Goal: Task Accomplishment & Management: Manage account settings

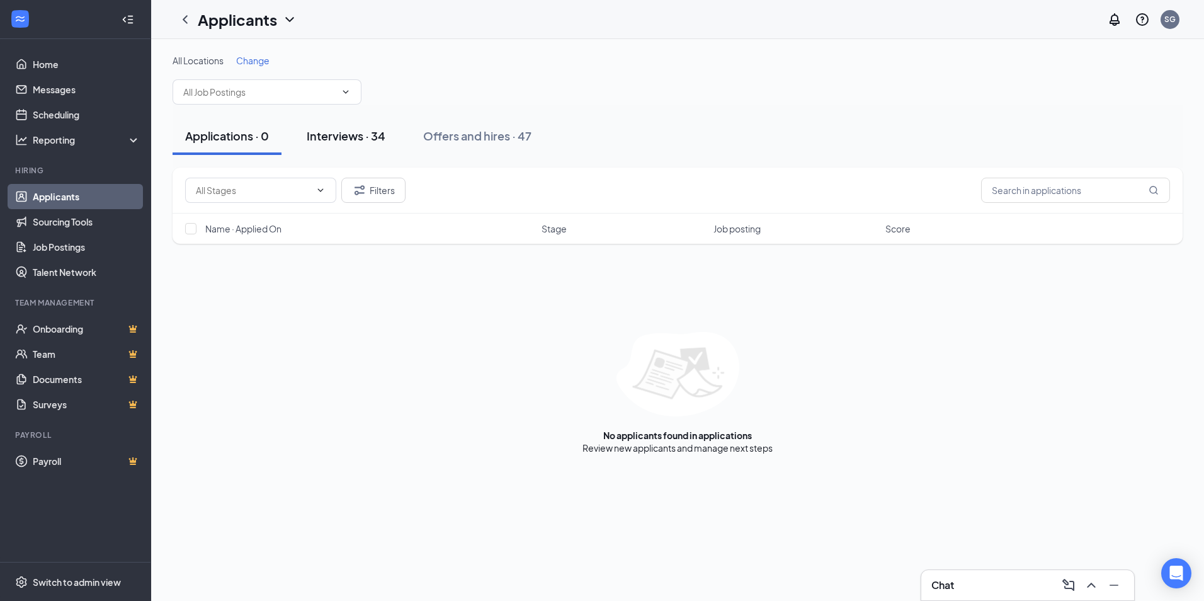
click at [336, 135] on div "Interviews · 34" at bounding box center [346, 136] width 79 height 16
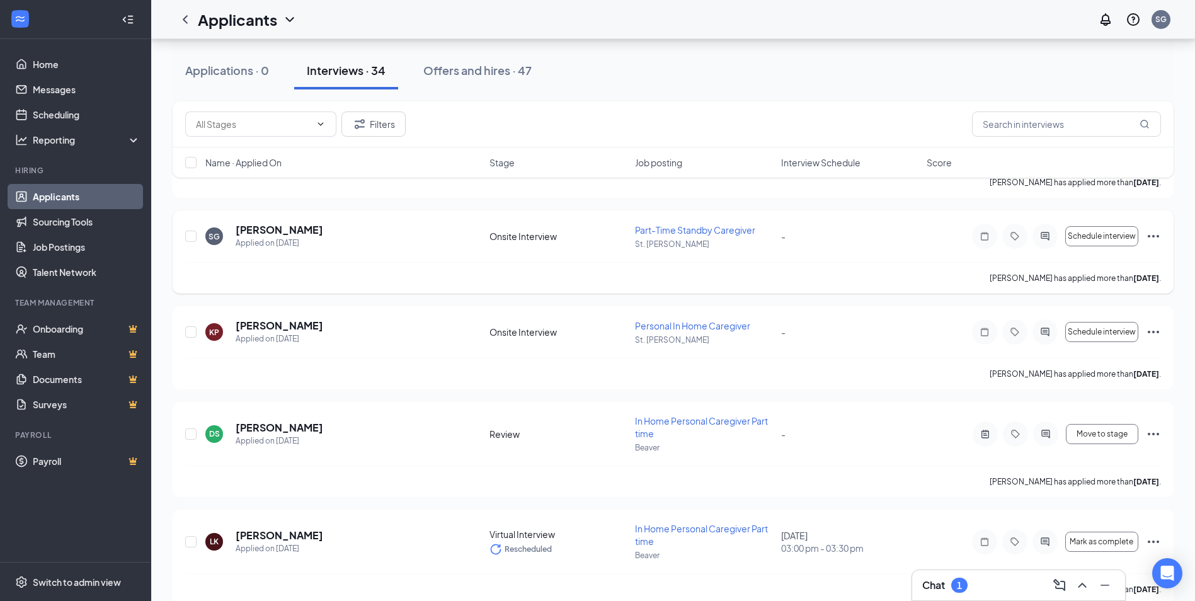
scroll to position [2330, 0]
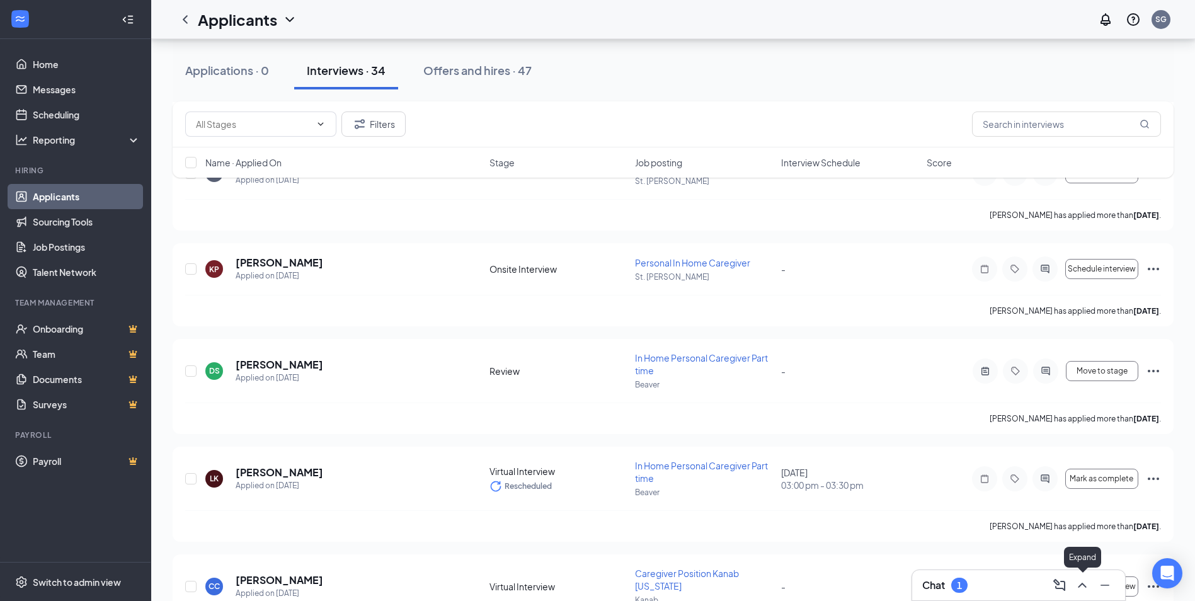
click at [1083, 583] on icon "ChevronUp" at bounding box center [1081, 585] width 15 height 15
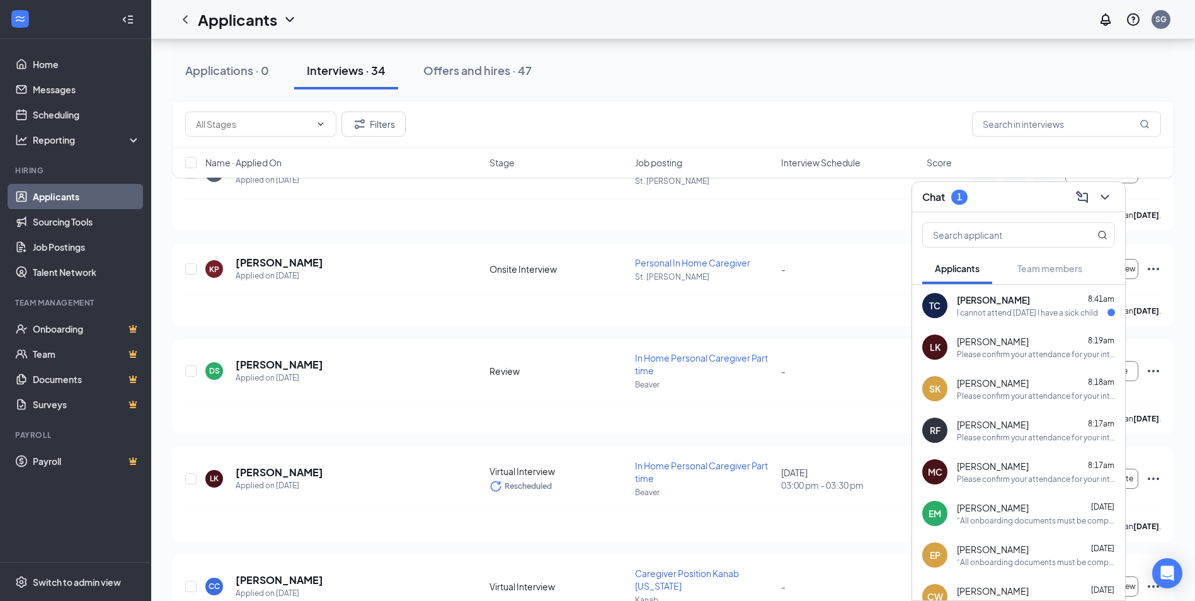
click at [1010, 296] on span "[PERSON_NAME]" at bounding box center [993, 299] width 73 height 13
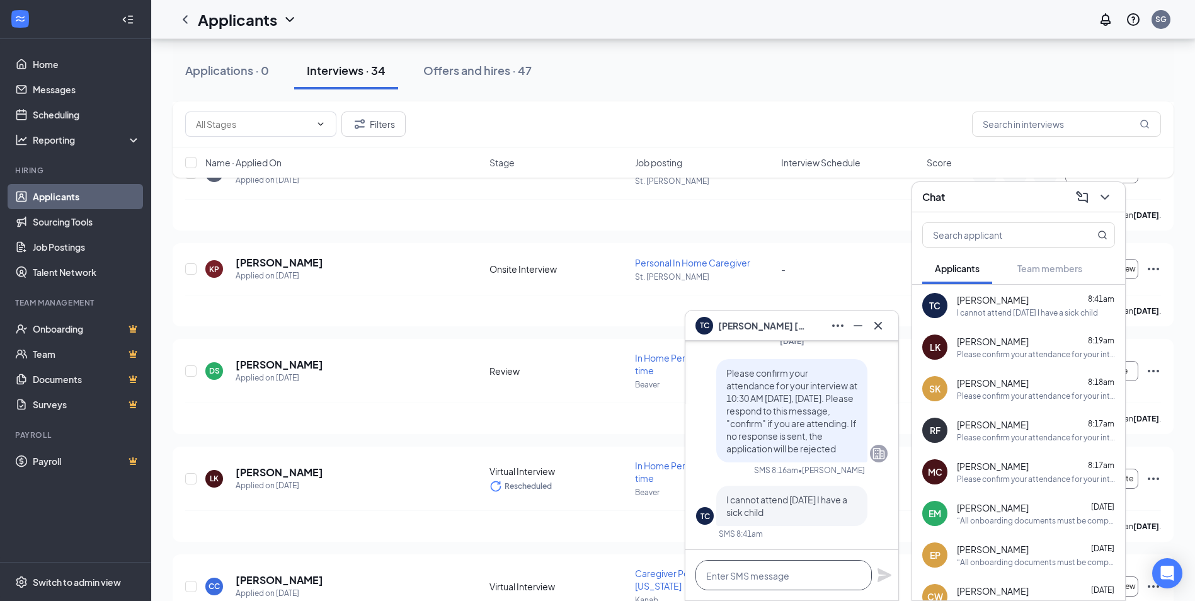
click at [764, 578] on textarea at bounding box center [783, 575] width 176 height 30
type textarea "You can reschedule"
click at [879, 571] on icon "Plane" at bounding box center [884, 575] width 14 height 14
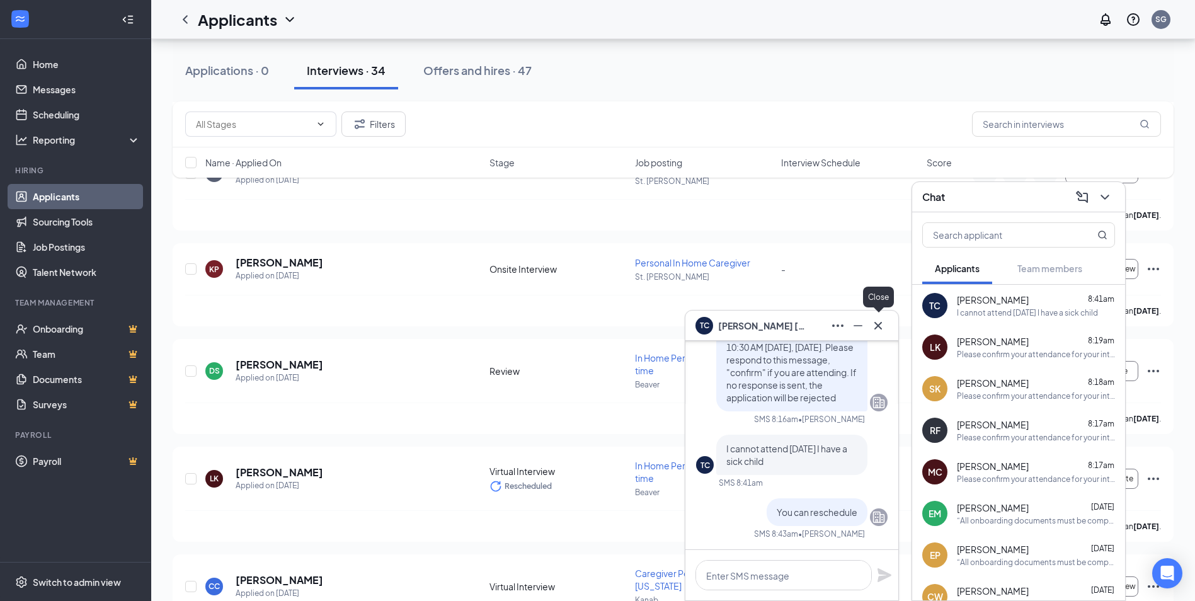
drag, startPoint x: 875, startPoint y: 321, endPoint x: 925, endPoint y: 298, distance: 54.4
click at [881, 317] on button at bounding box center [878, 326] width 20 height 20
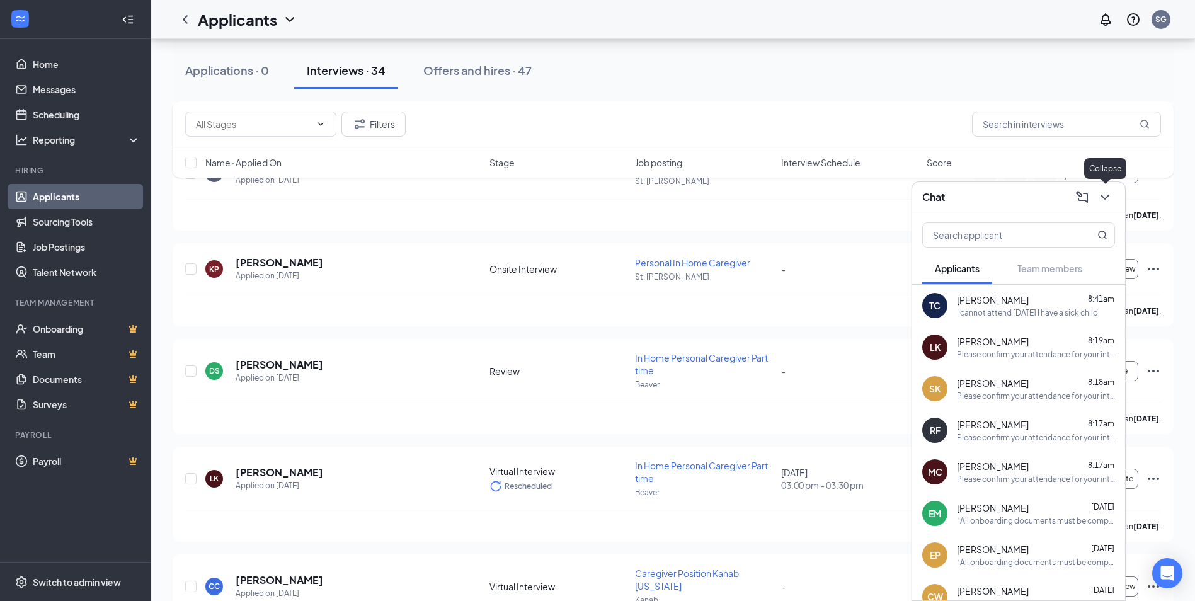
click at [1105, 199] on icon "ChevronDown" at bounding box center [1104, 197] width 8 height 5
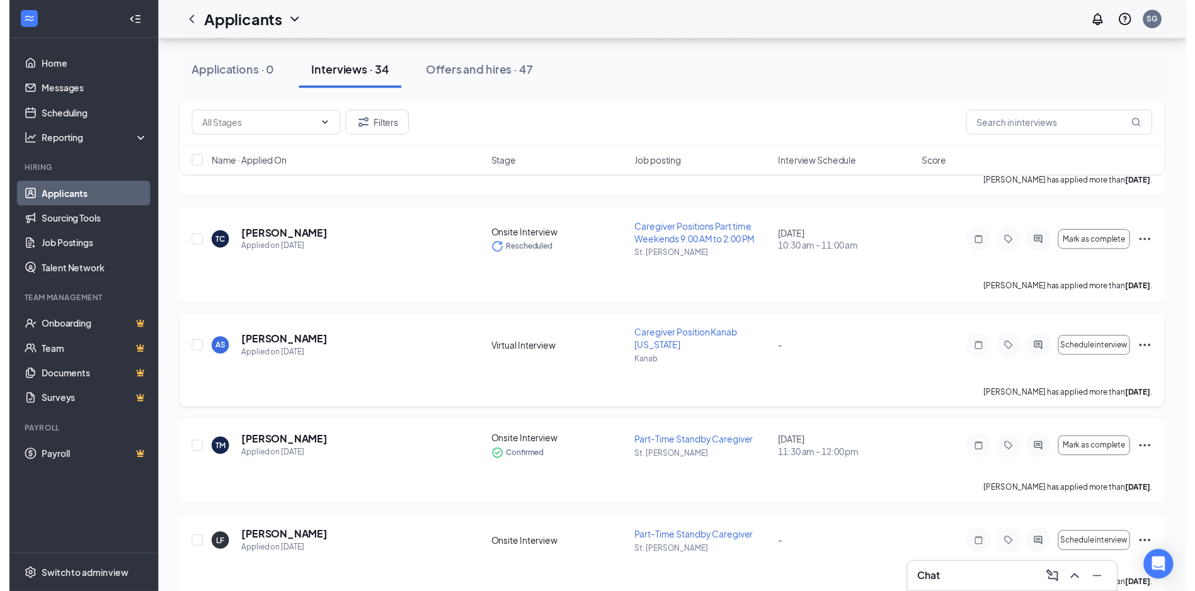
scroll to position [1449, 0]
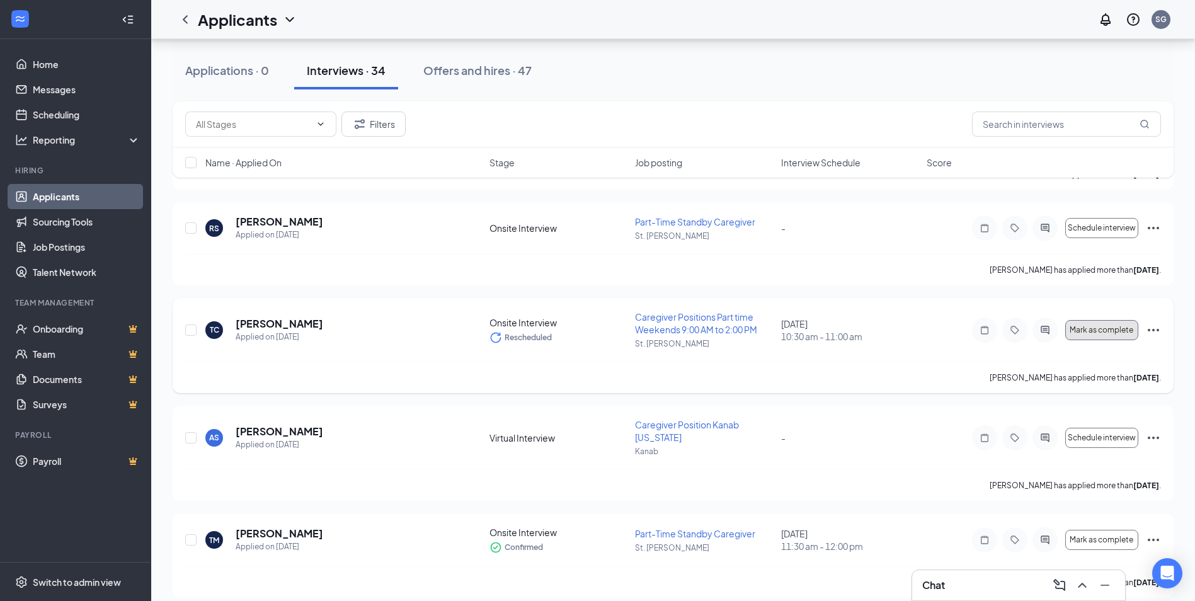
click at [1112, 326] on span "Mark as complete" at bounding box center [1101, 330] width 64 height 9
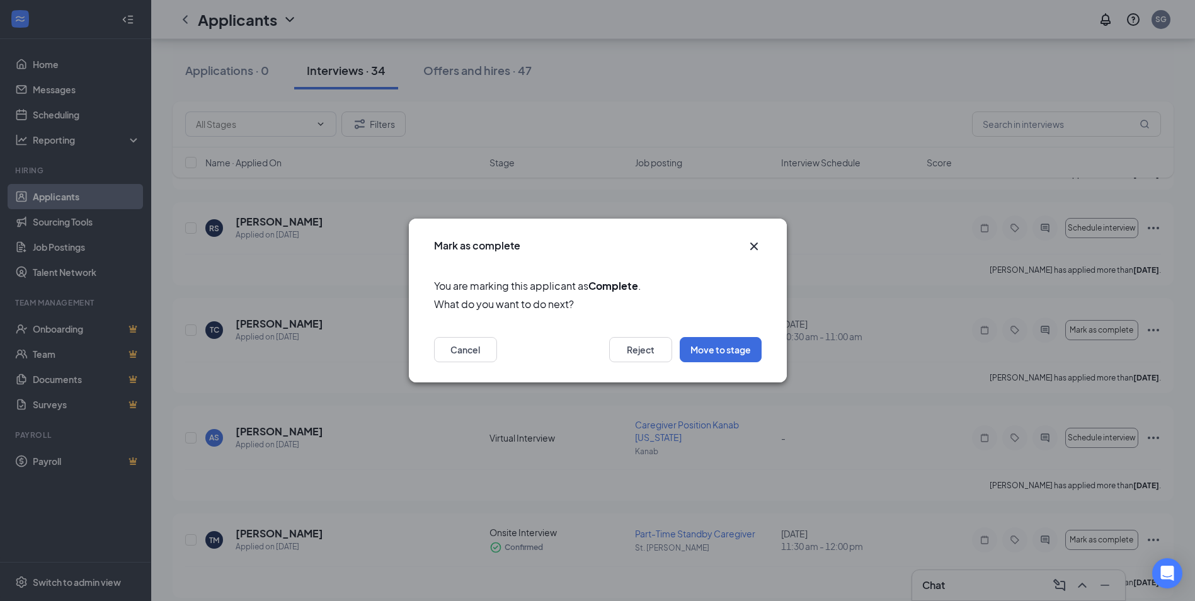
click at [749, 245] on icon "Cross" at bounding box center [753, 246] width 15 height 15
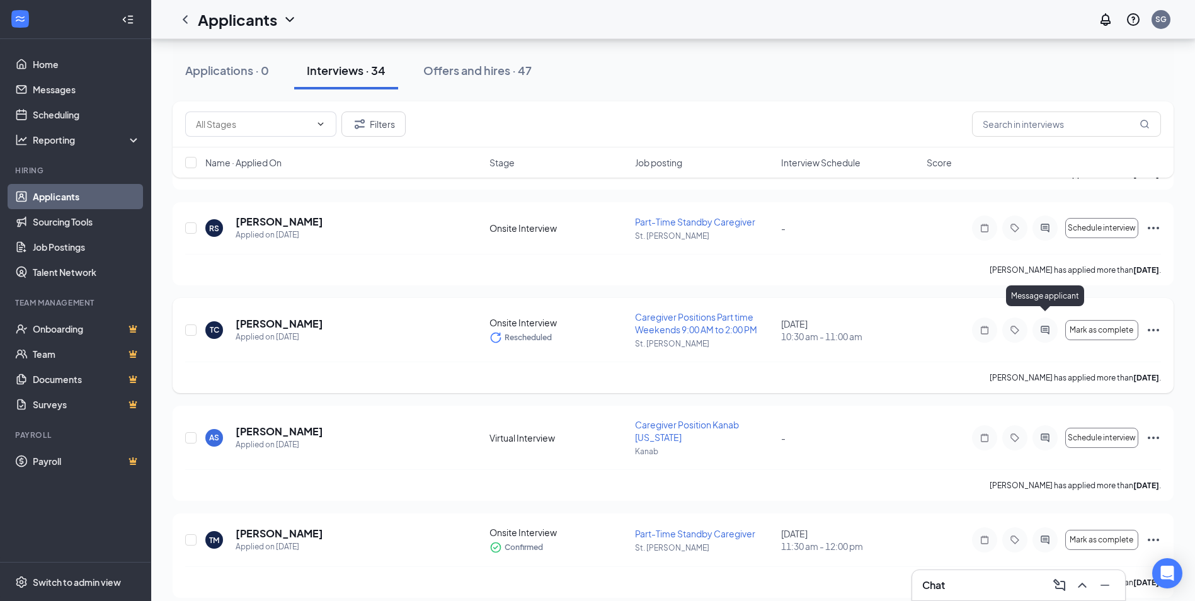
click at [1044, 325] on icon "ActiveChat" at bounding box center [1044, 330] width 15 height 10
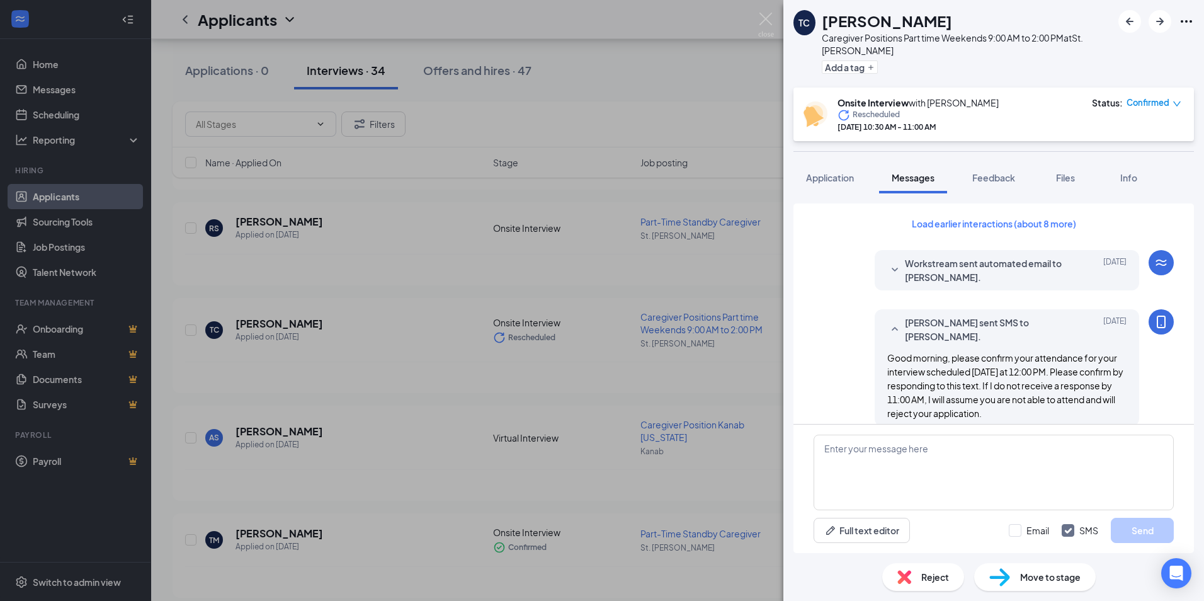
click at [1154, 102] on span "Confirmed" at bounding box center [1148, 102] width 43 height 13
click at [1104, 141] on span "Request Reschedule" at bounding box center [1126, 139] width 86 height 14
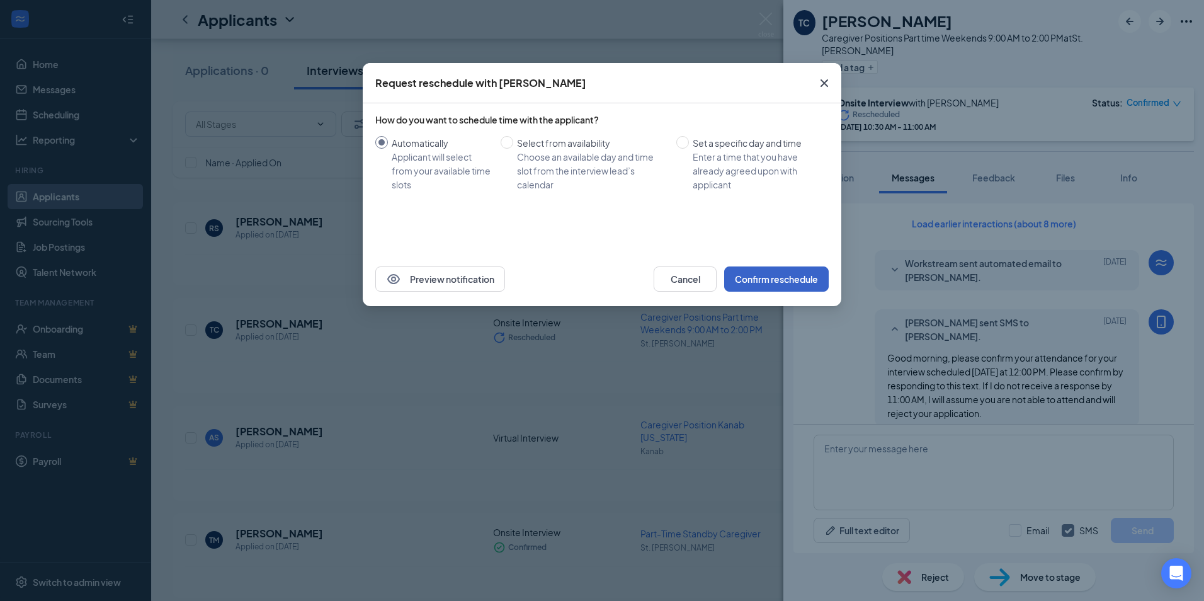
click at [766, 276] on button "Confirm reschedule" at bounding box center [776, 278] width 105 height 25
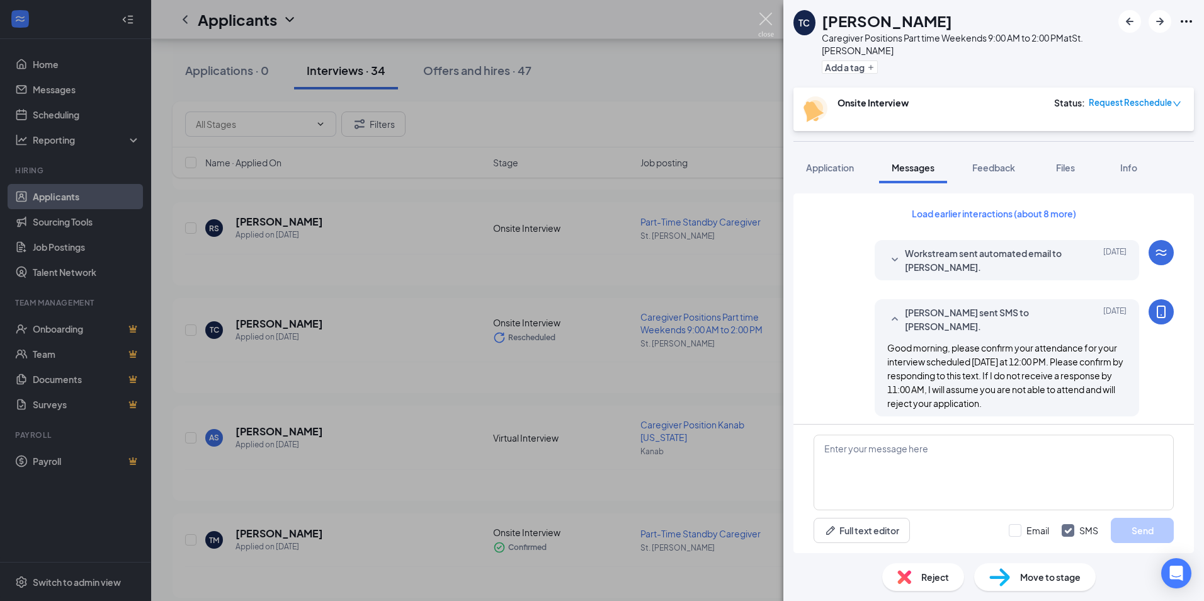
click at [769, 14] on img at bounding box center [766, 25] width 16 height 25
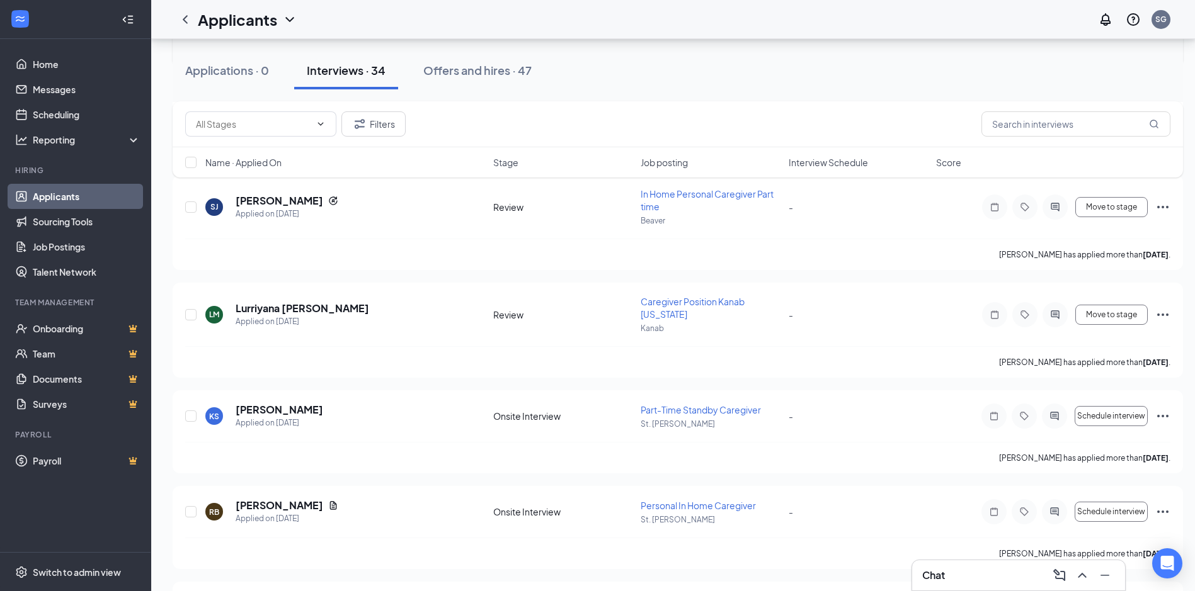
scroll to position [3039, 0]
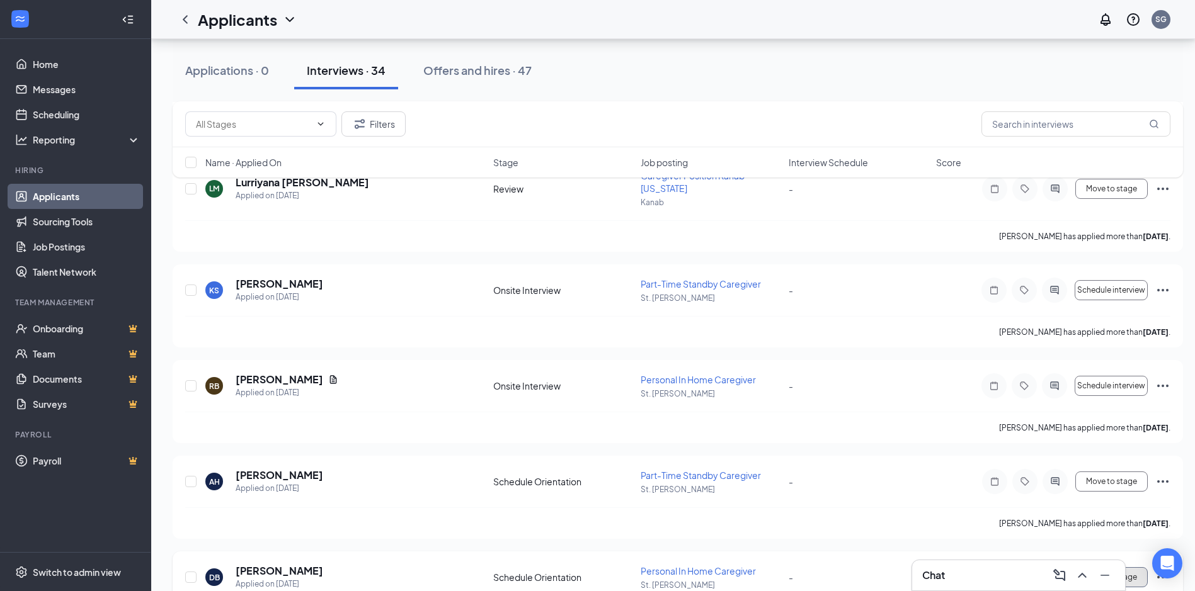
click at [1111, 567] on button "Move to stage" at bounding box center [1111, 577] width 72 height 20
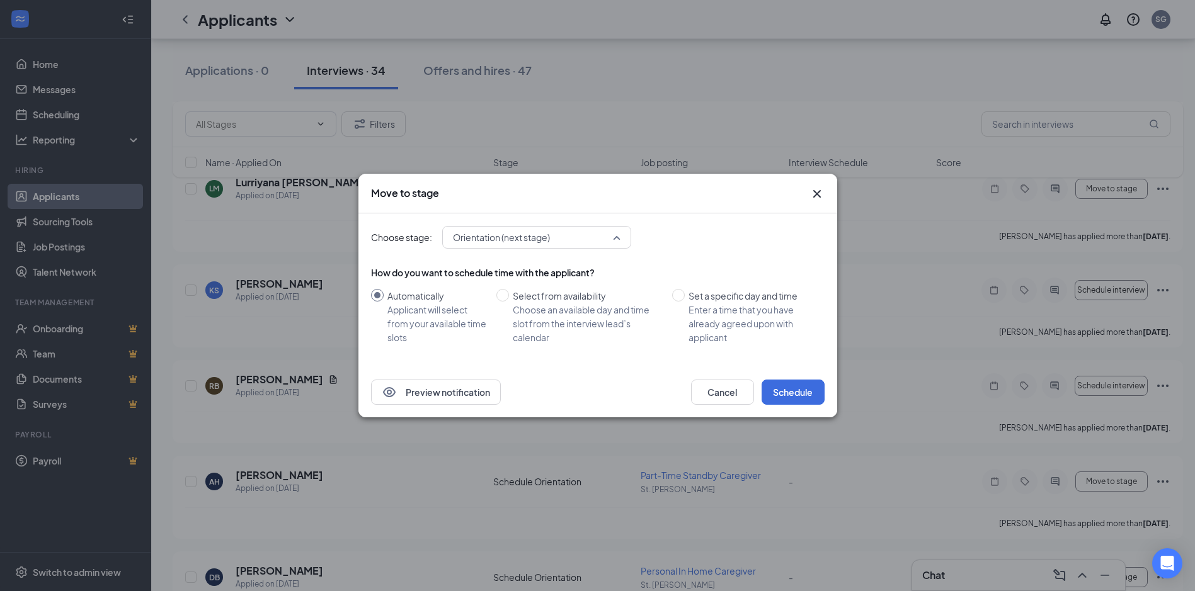
click at [615, 234] on span "Orientation (next stage)" at bounding box center [537, 237] width 168 height 19
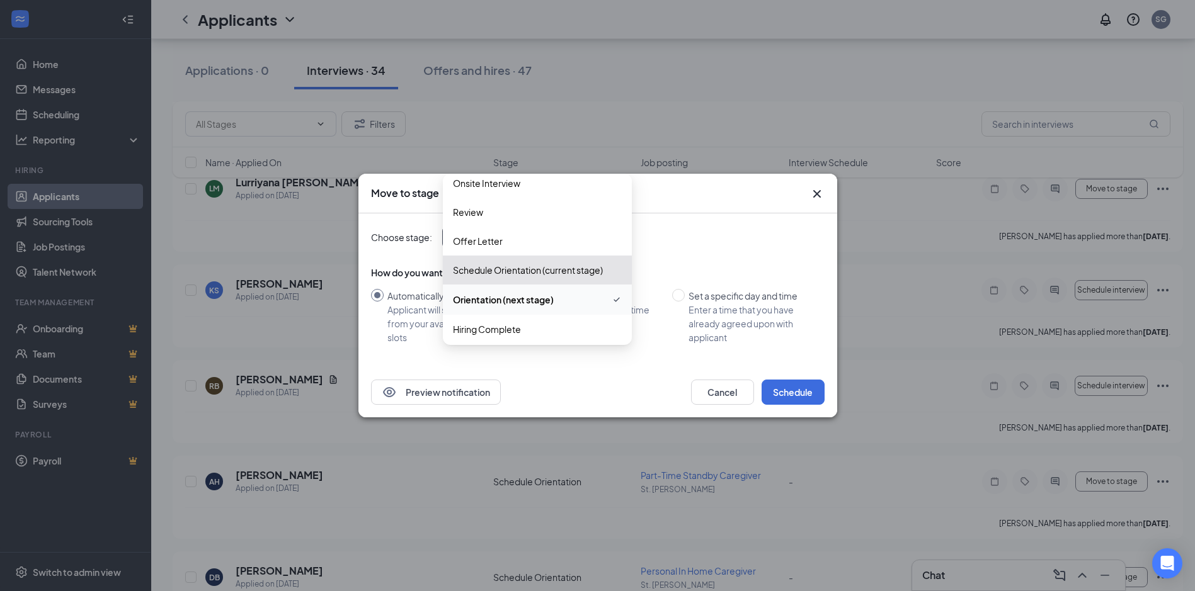
scroll to position [43, 0]
click at [524, 329] on span "Hiring Complete" at bounding box center [537, 326] width 169 height 14
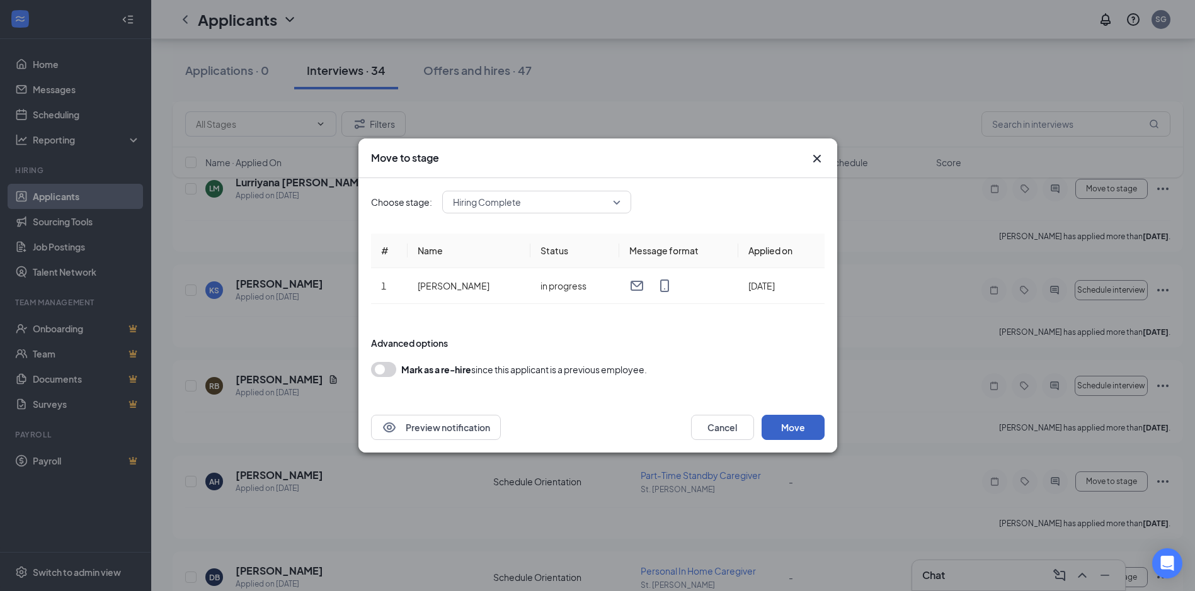
click at [780, 424] on button "Move" at bounding box center [792, 427] width 63 height 25
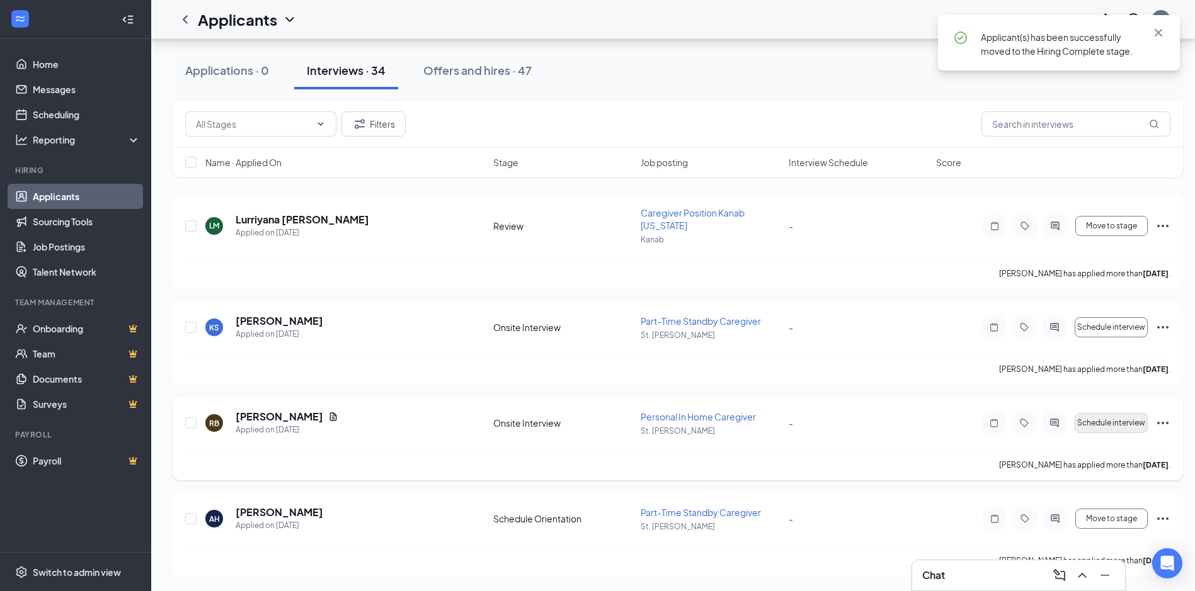
scroll to position [2943, 0]
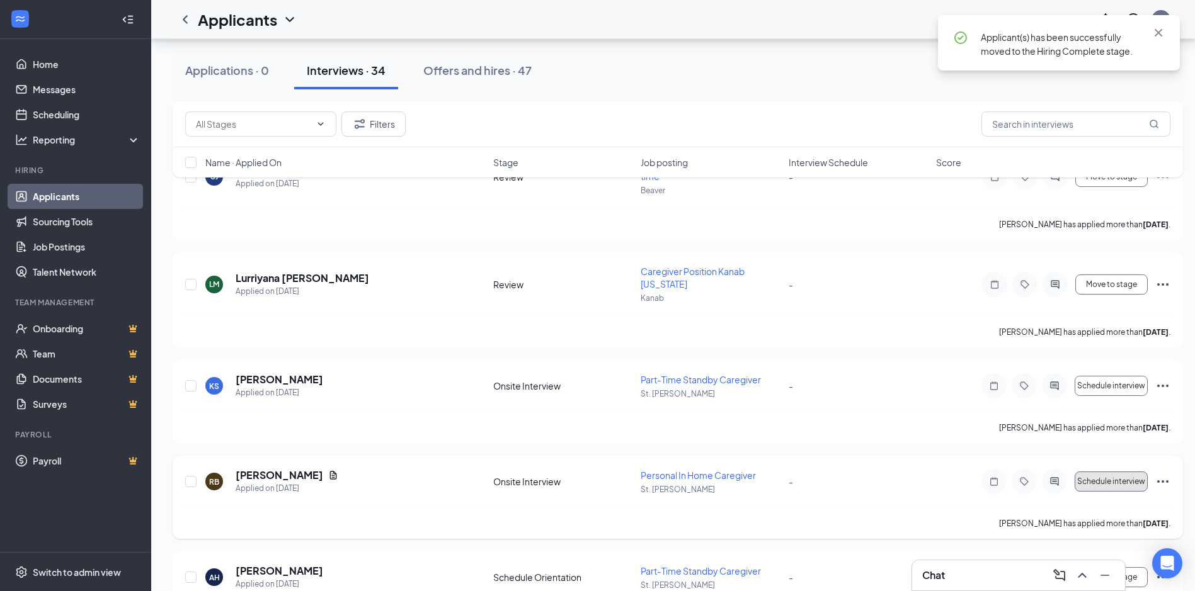
click at [1107, 477] on span "Schedule interview" at bounding box center [1111, 481] width 68 height 9
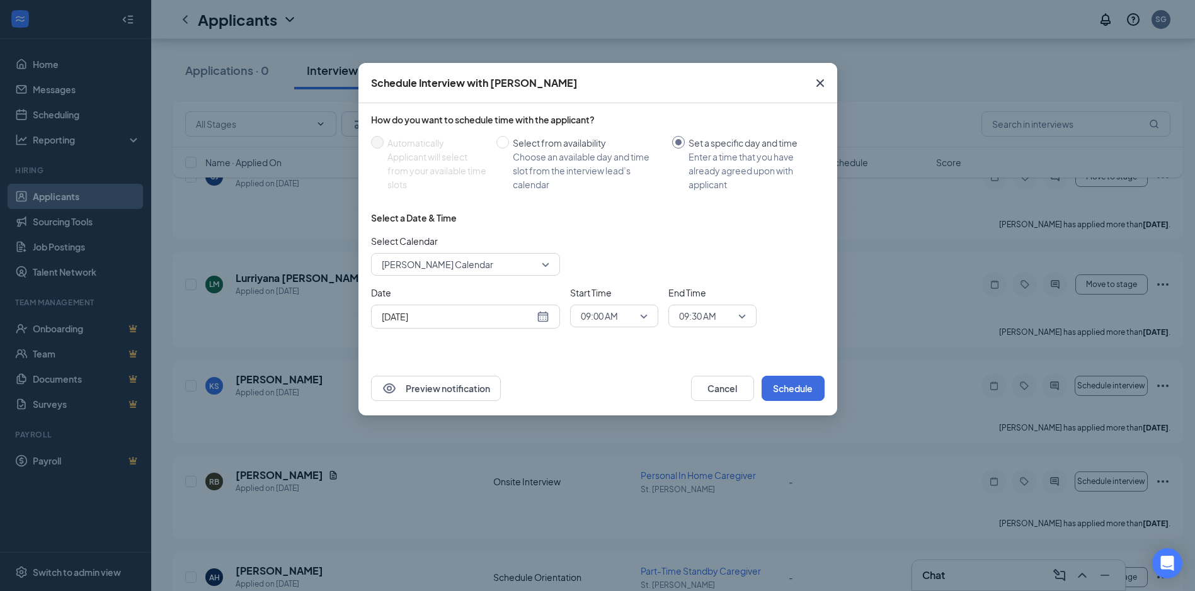
click at [816, 78] on icon "Cross" at bounding box center [819, 83] width 15 height 15
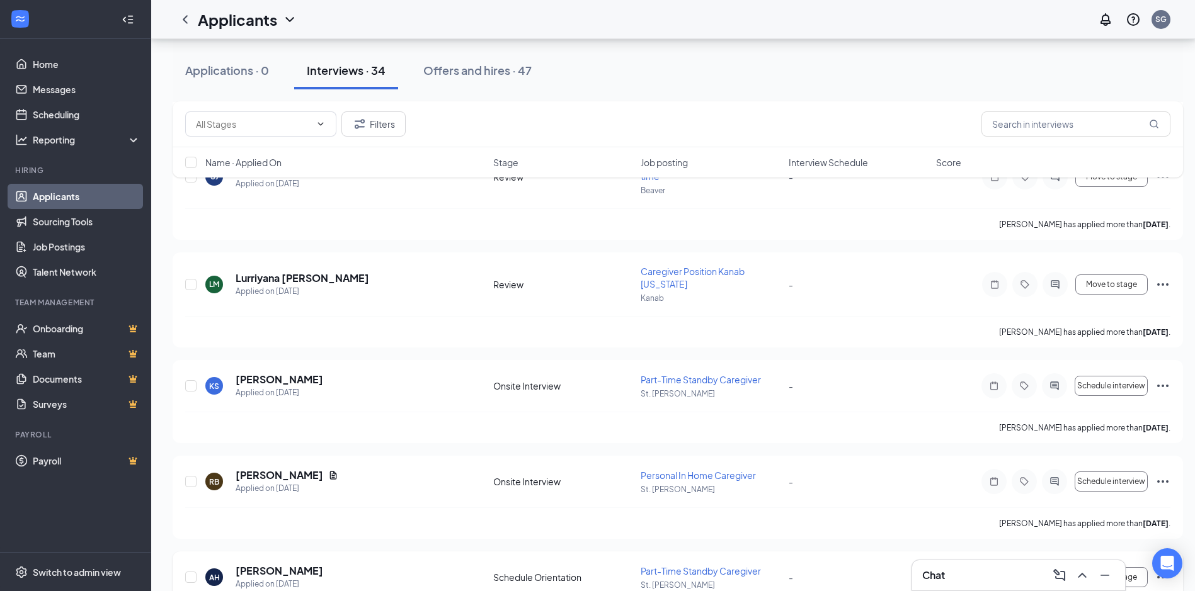
click at [1156, 570] on icon "Ellipses" at bounding box center [1162, 577] width 15 height 15
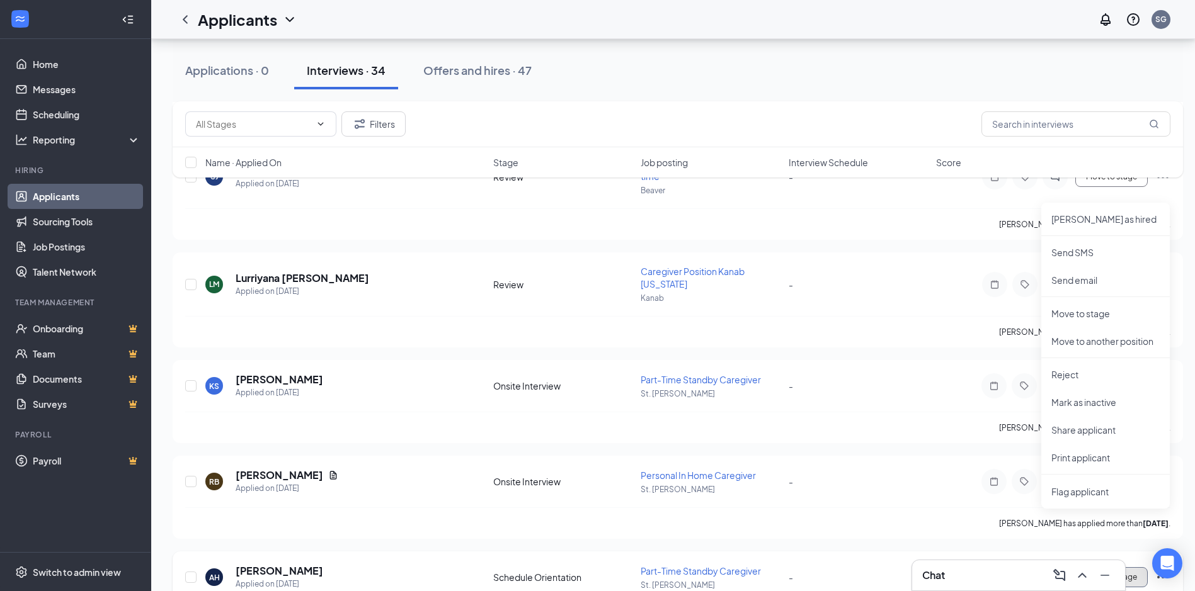
click at [1096, 573] on span "Move to stage" at bounding box center [1111, 577] width 51 height 9
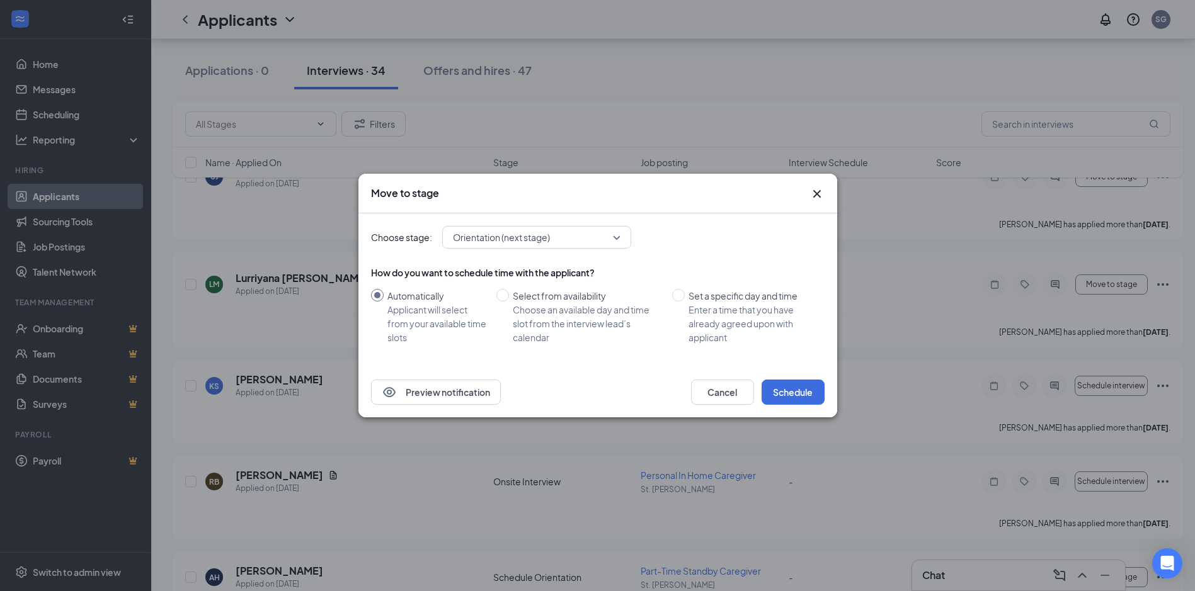
click at [617, 237] on div "Orientation (next stage)" at bounding box center [536, 237] width 189 height 23
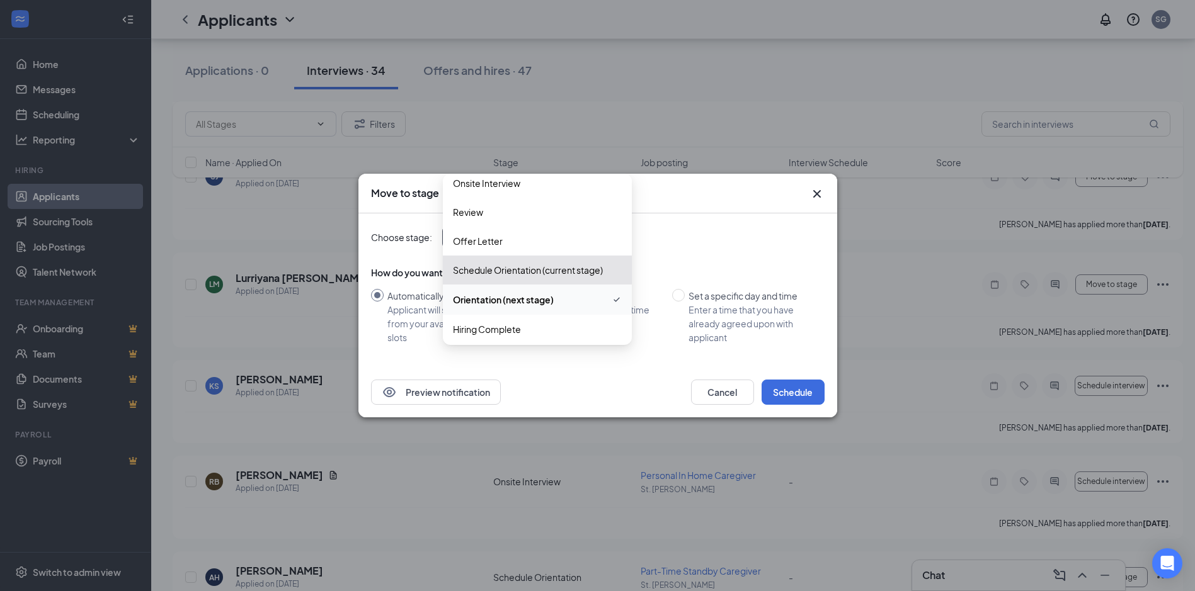
scroll to position [43, 0]
click at [562, 324] on span "Hiring Complete" at bounding box center [537, 326] width 169 height 14
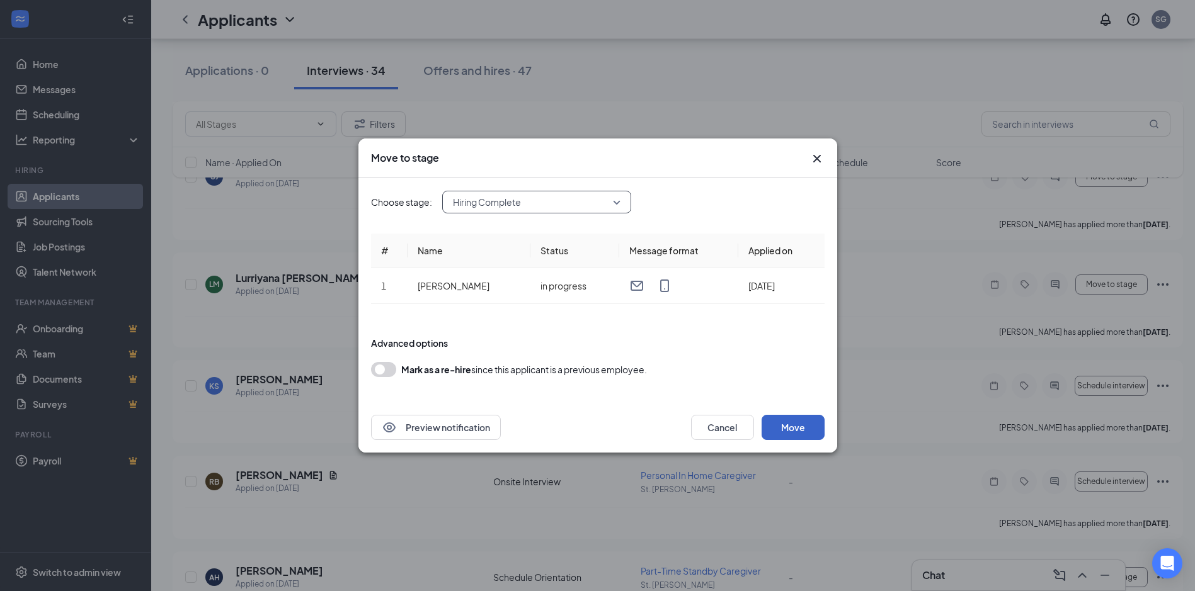
click at [785, 418] on button "Move" at bounding box center [792, 427] width 63 height 25
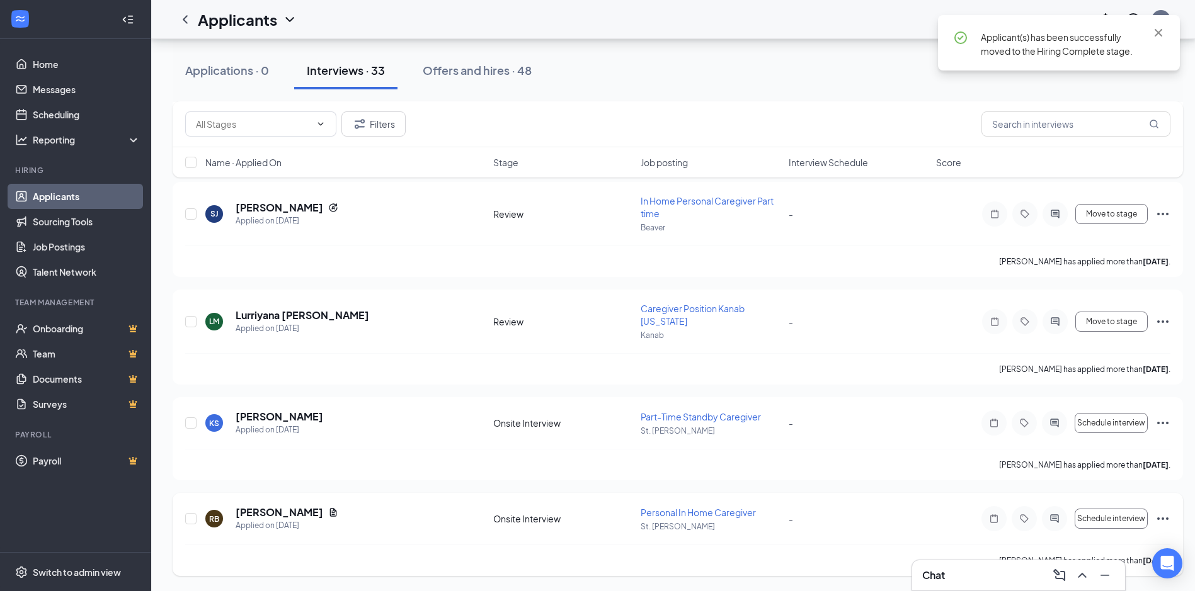
scroll to position [2847, 0]
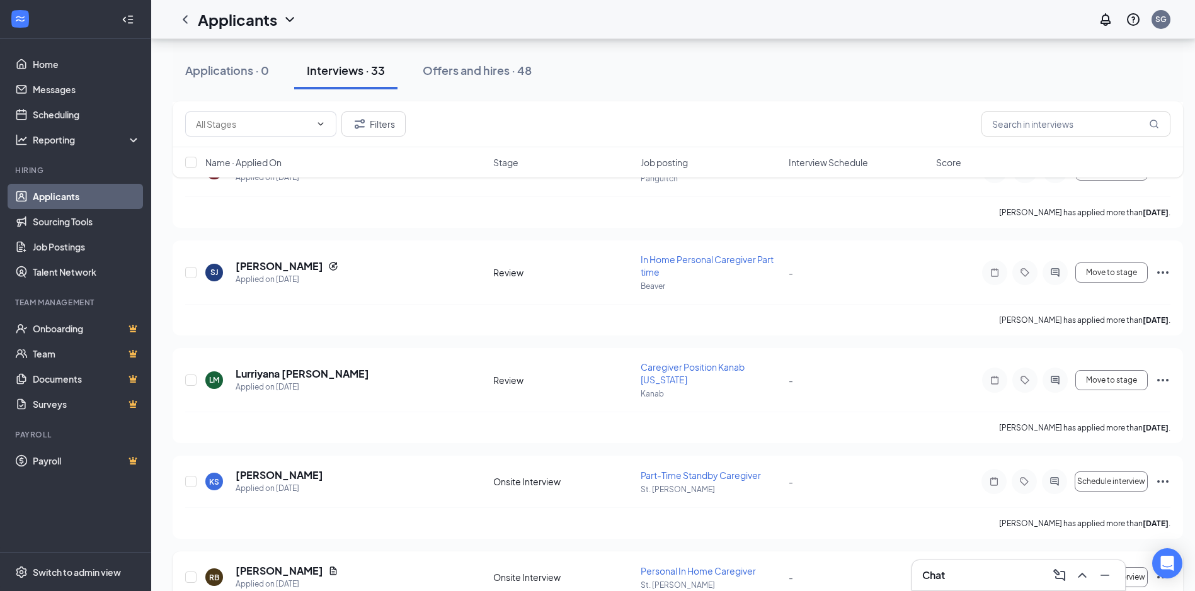
click at [1154, 565] on div "Schedule interview" at bounding box center [1075, 577] width 189 height 25
click at [1162, 570] on icon "Ellipses" at bounding box center [1162, 577] width 15 height 15
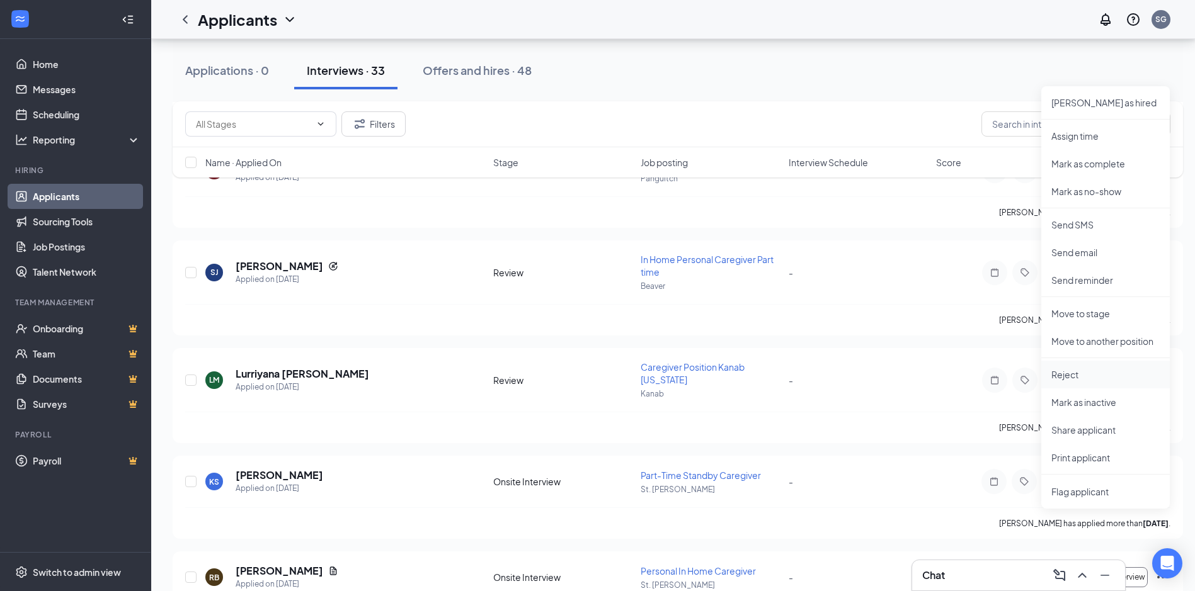
click at [1056, 373] on p "Reject" at bounding box center [1105, 374] width 108 height 13
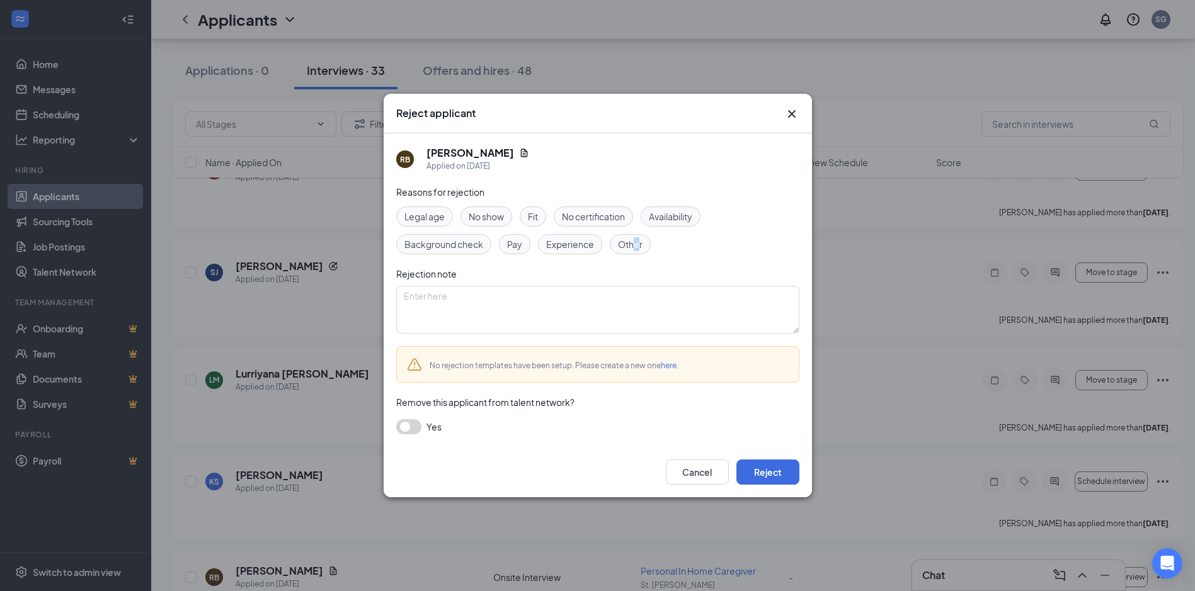
click at [637, 237] on div "Other" at bounding box center [630, 244] width 41 height 20
click at [777, 475] on button "Reject" at bounding box center [767, 472] width 63 height 25
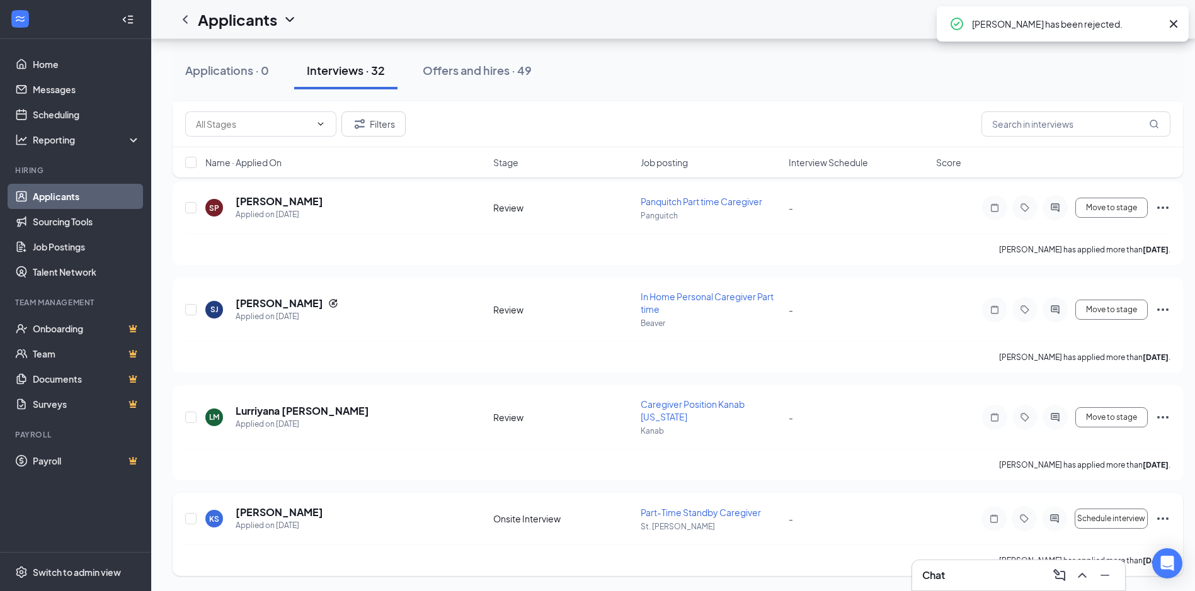
scroll to position [2752, 0]
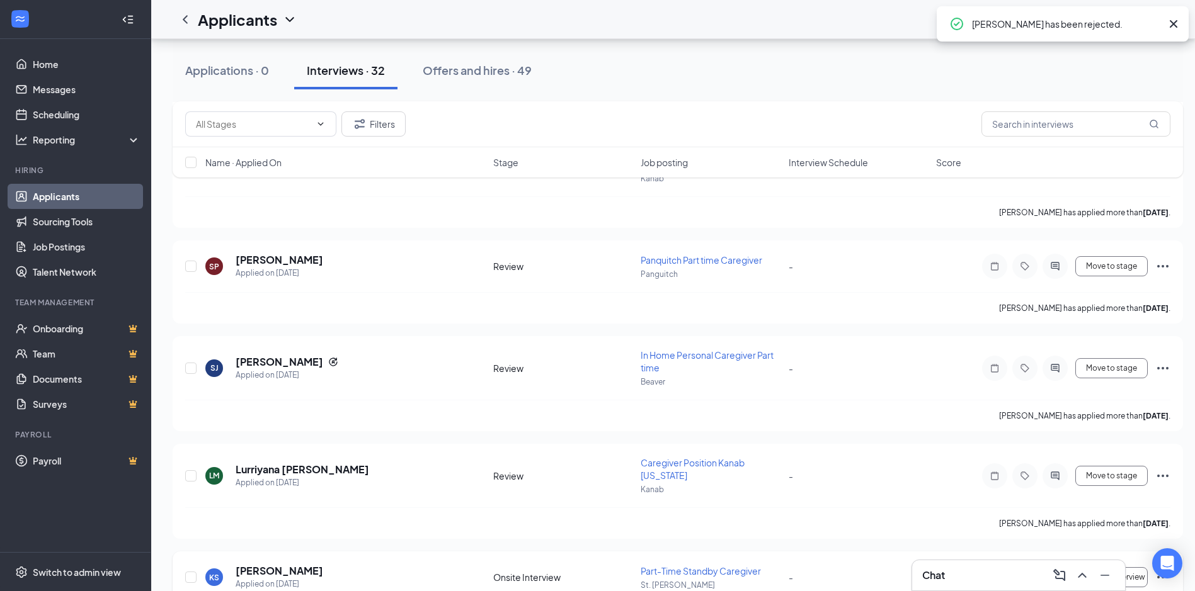
click at [1164, 570] on icon "Ellipses" at bounding box center [1162, 577] width 15 height 15
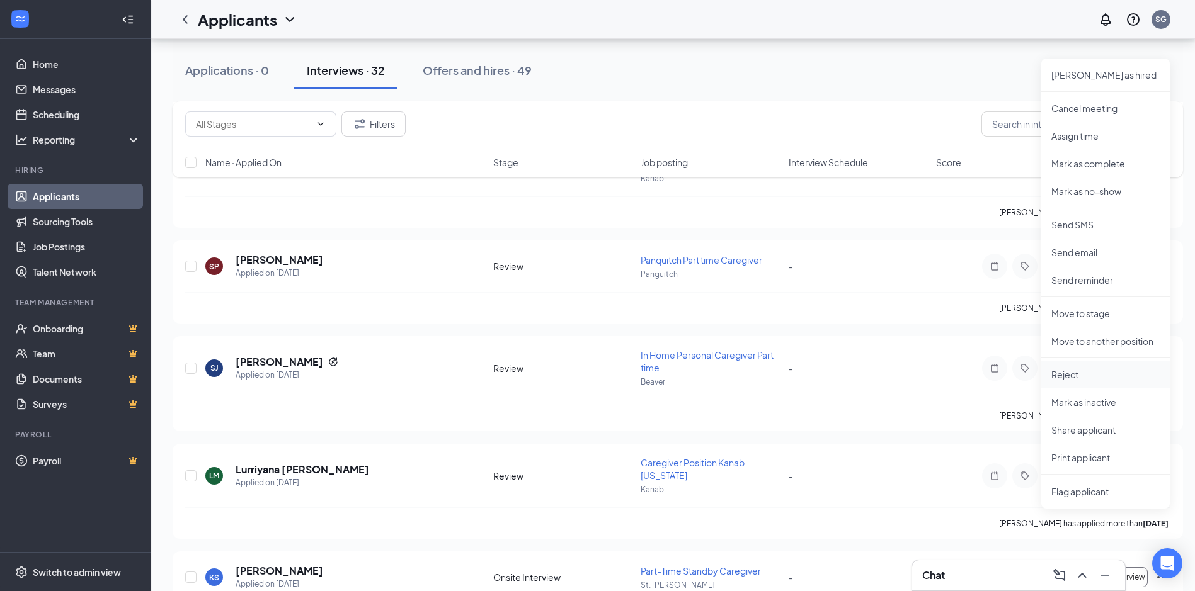
click at [1054, 376] on p "Reject" at bounding box center [1105, 374] width 108 height 13
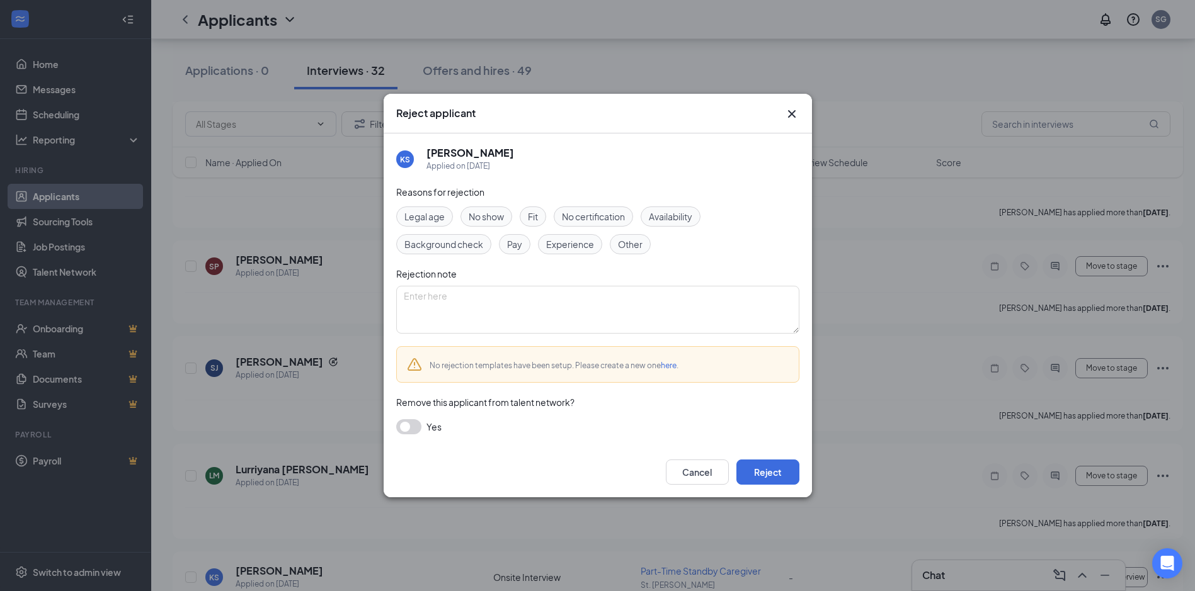
click at [624, 242] on span "Other" at bounding box center [630, 244] width 25 height 14
click at [762, 469] on button "Reject" at bounding box center [767, 472] width 63 height 25
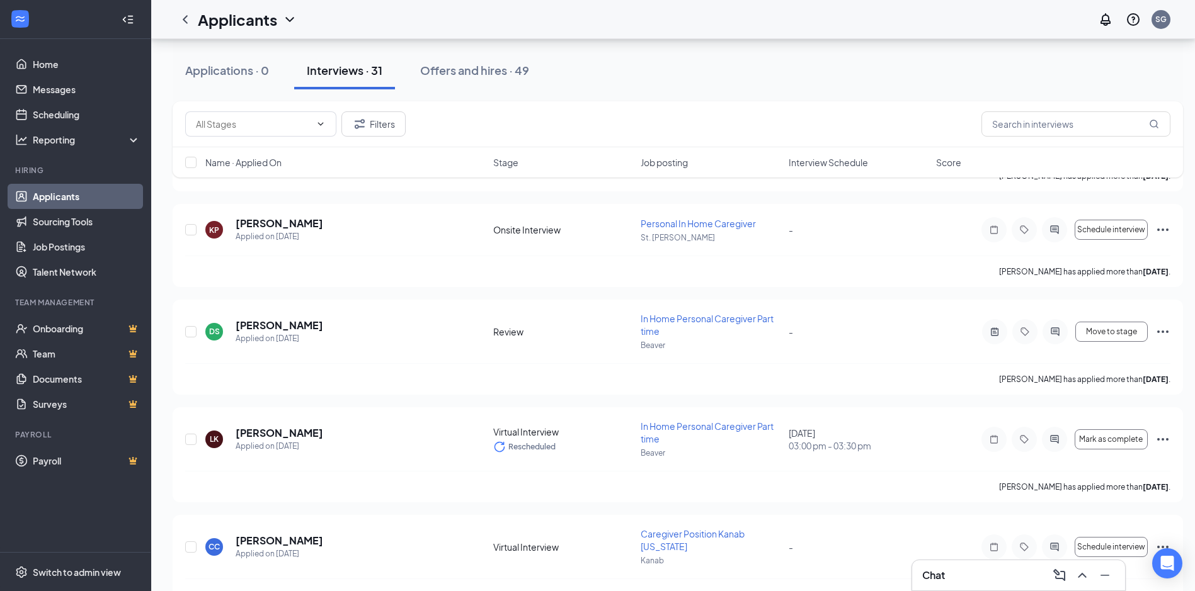
scroll to position [5644, 0]
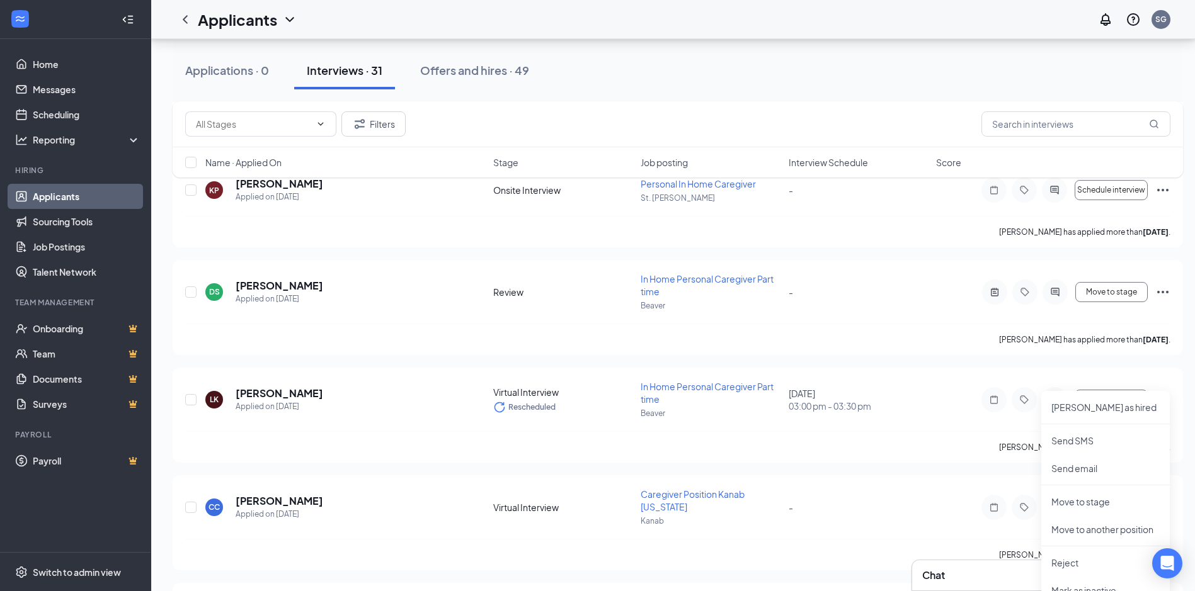
scroll to position [5455, 0]
click at [866, 489] on div "CC [PERSON_NAME] Applied on [DATE] Virtual Interview Caregiver Position Kanab […" at bounding box center [677, 514] width 985 height 51
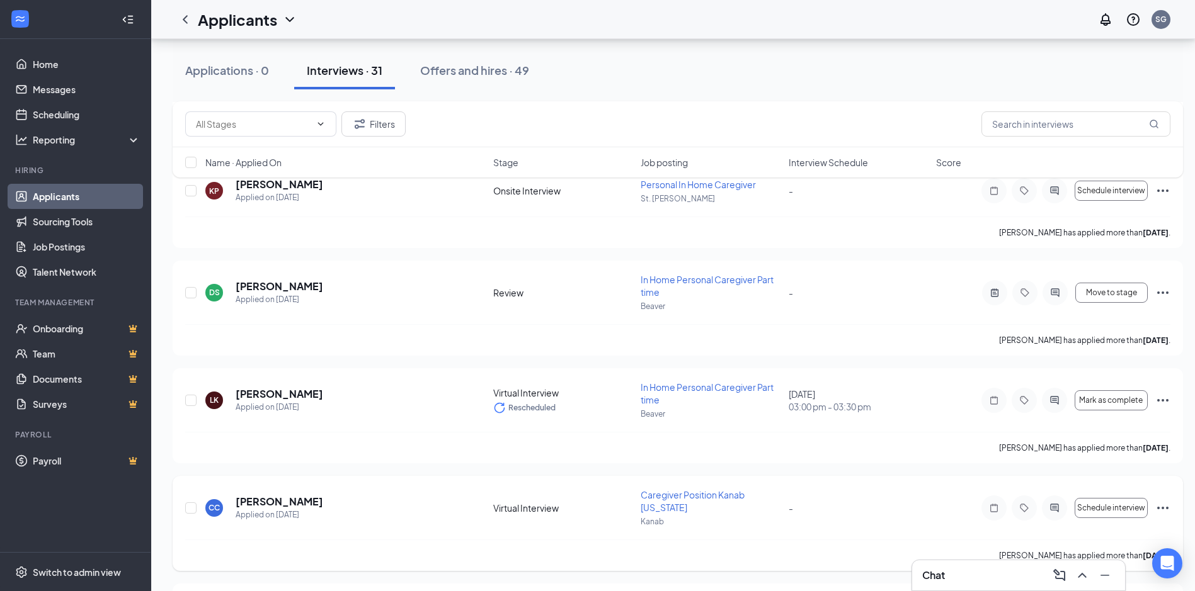
click at [1161, 501] on icon "Ellipses" at bounding box center [1162, 508] width 15 height 15
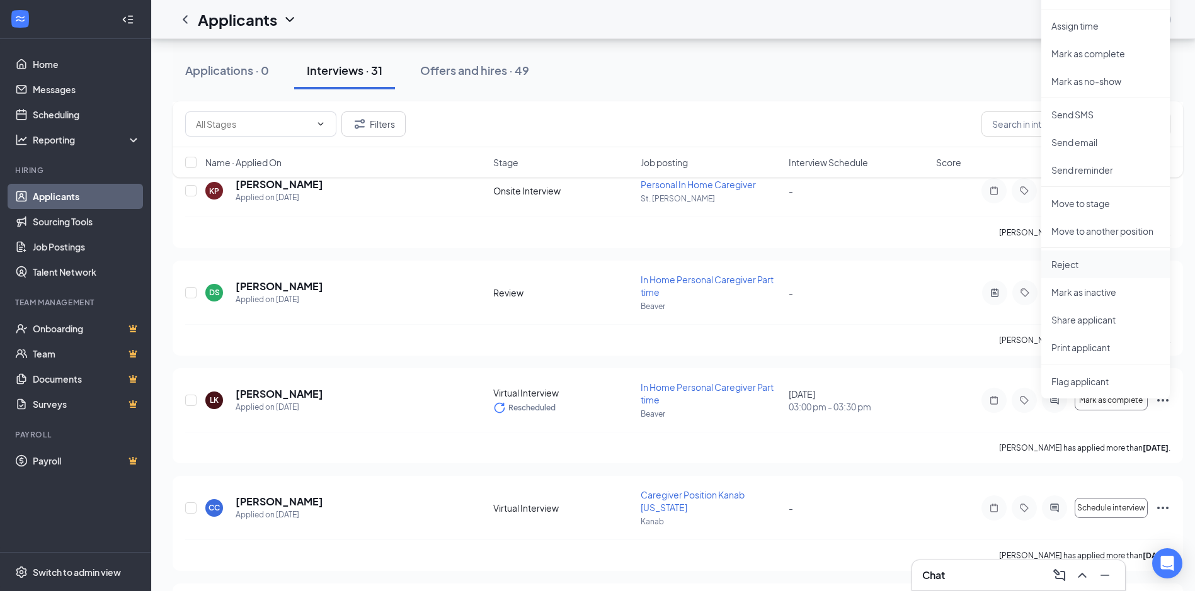
click at [1059, 261] on p "Reject" at bounding box center [1105, 264] width 108 height 13
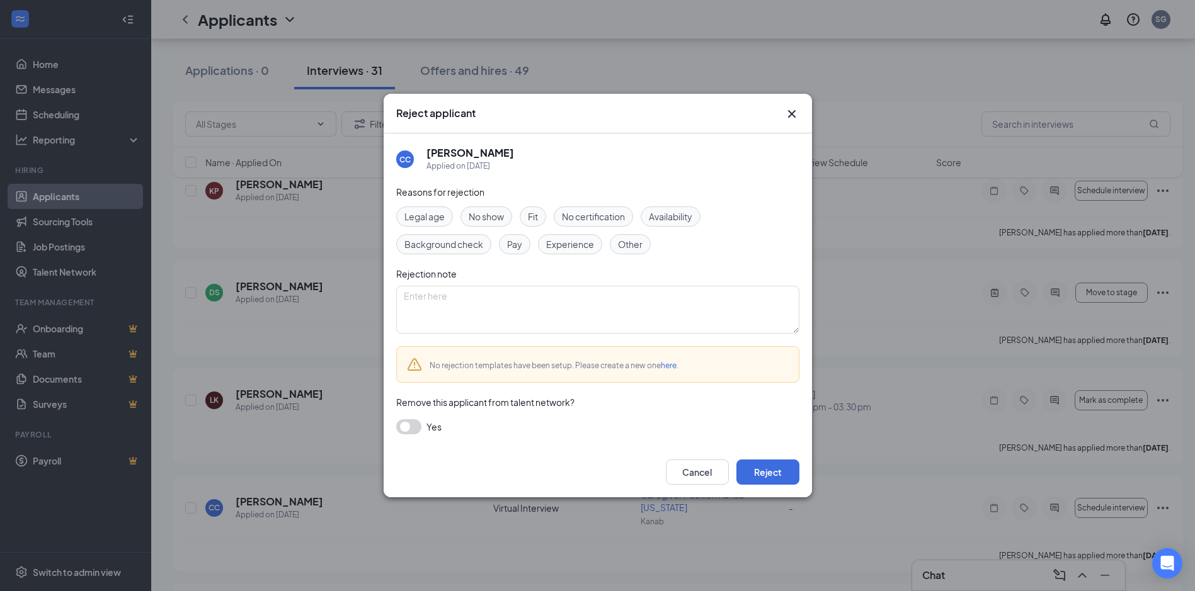
click at [625, 240] on span "Other" at bounding box center [630, 244] width 25 height 14
click at [763, 467] on button "Reject" at bounding box center [767, 472] width 63 height 25
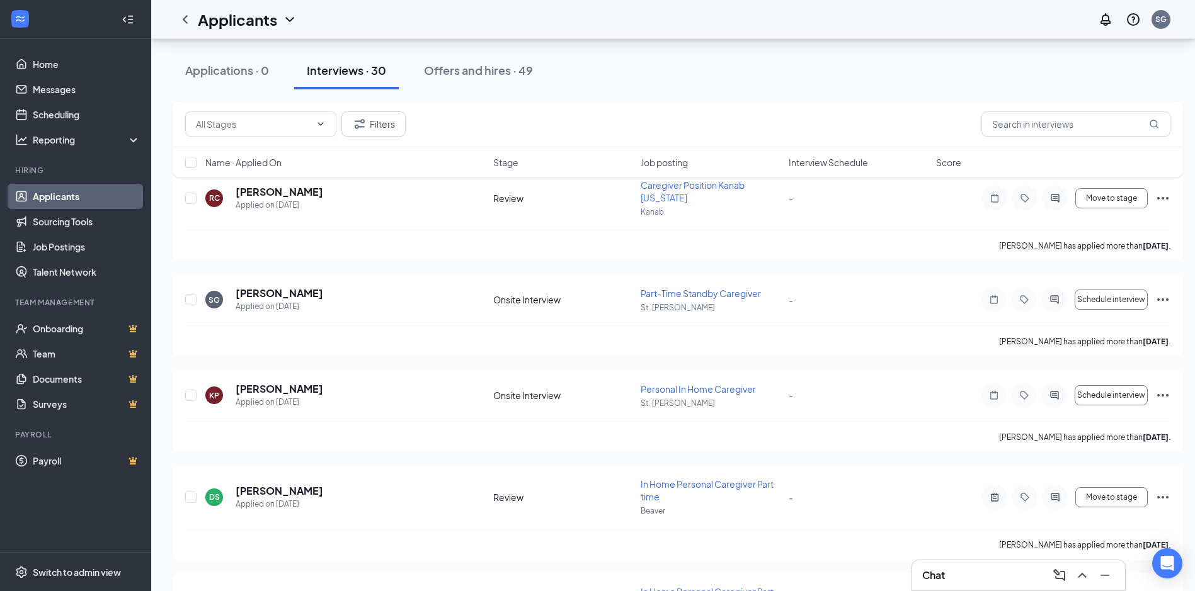
scroll to position [5138, 0]
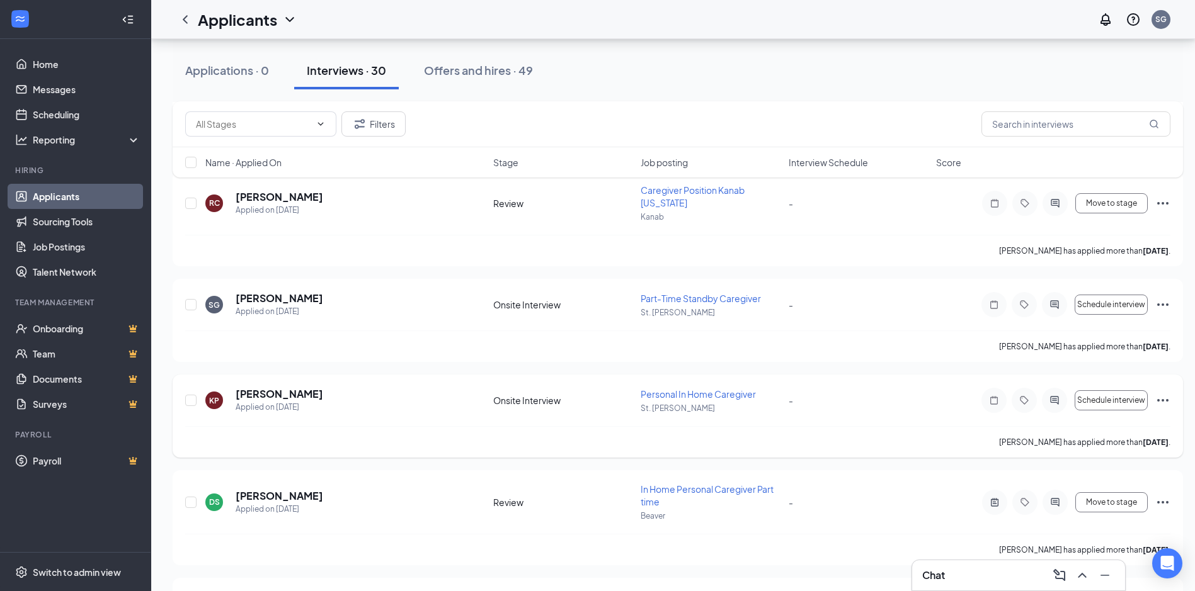
click at [1163, 393] on icon "Ellipses" at bounding box center [1162, 400] width 15 height 15
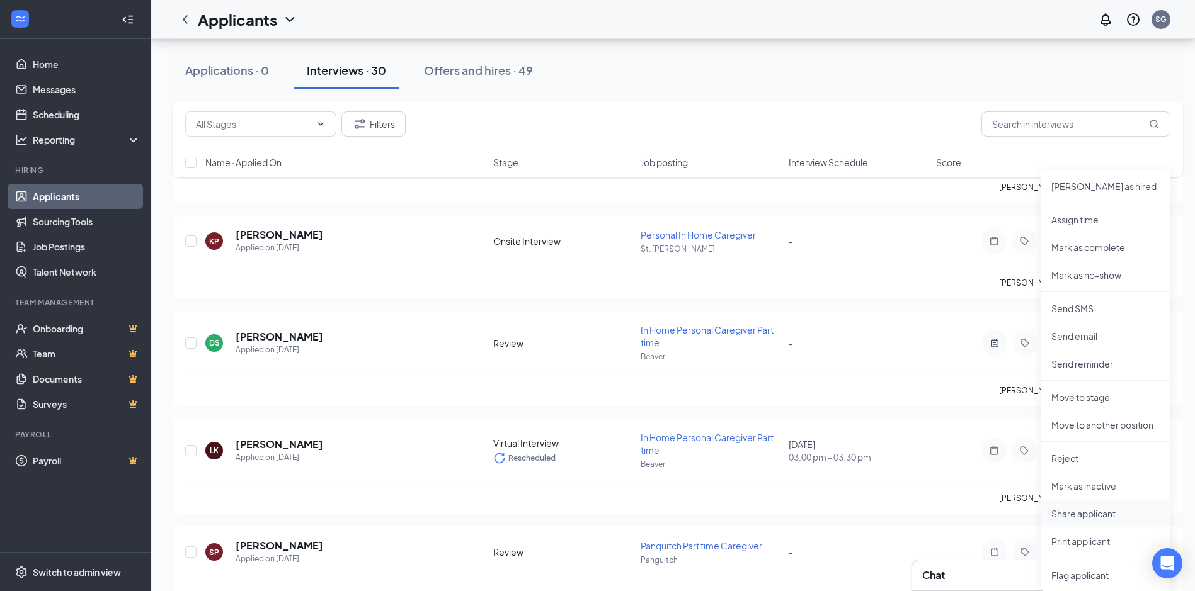
scroll to position [5327, 0]
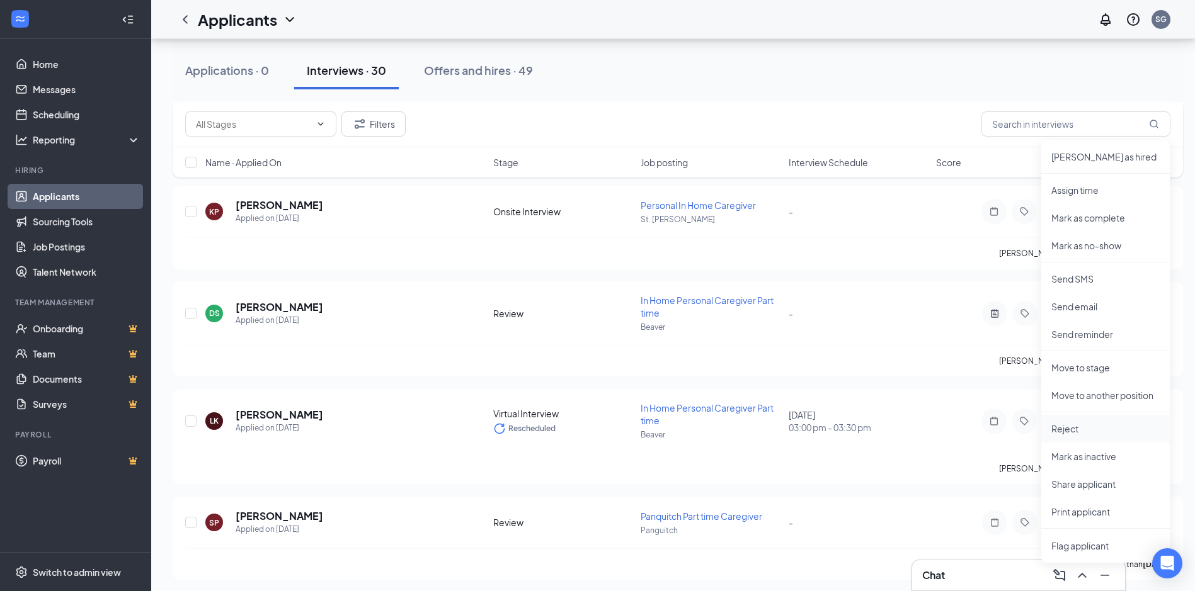
click at [1062, 430] on p "Reject" at bounding box center [1105, 429] width 108 height 13
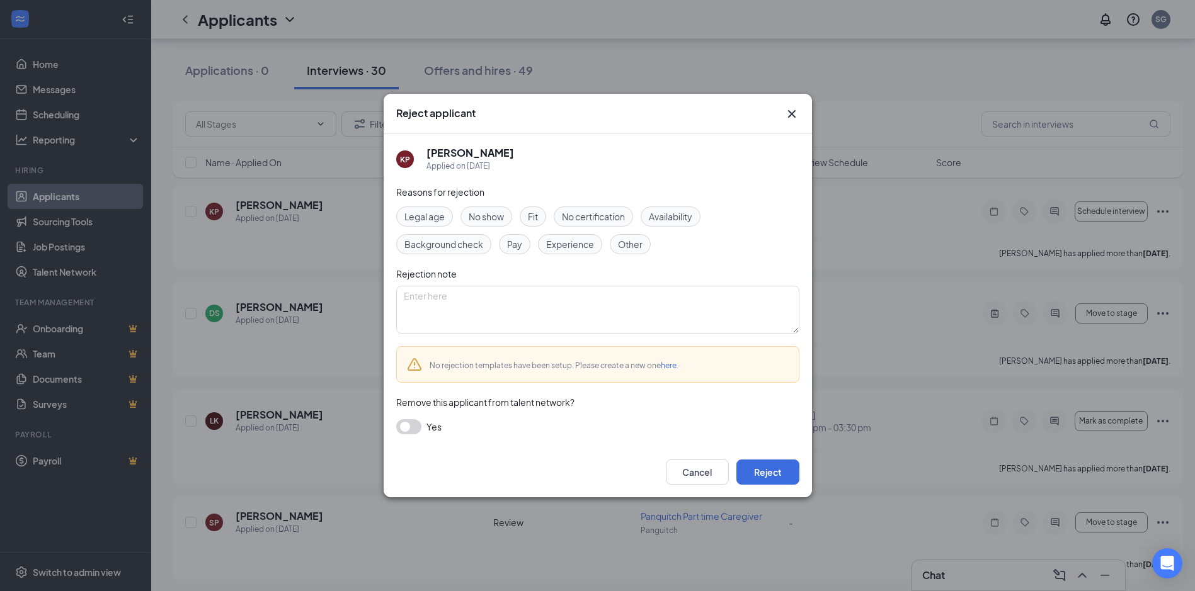
click at [628, 244] on span "Other" at bounding box center [630, 244] width 25 height 14
click at [774, 473] on button "Reject" at bounding box center [767, 472] width 63 height 25
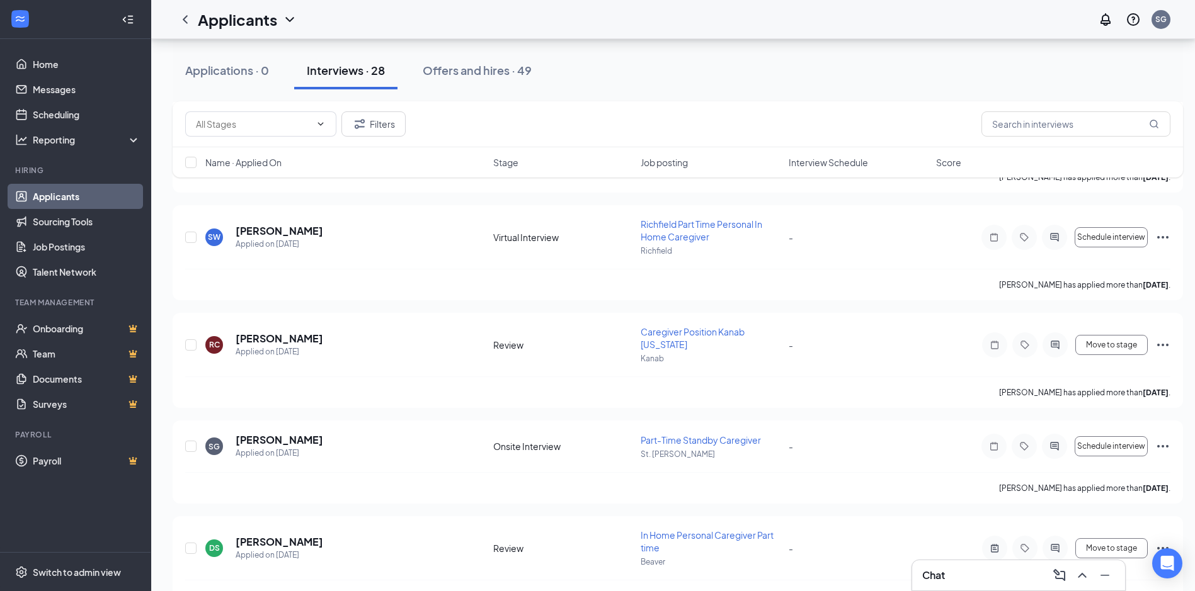
scroll to position [4883, 0]
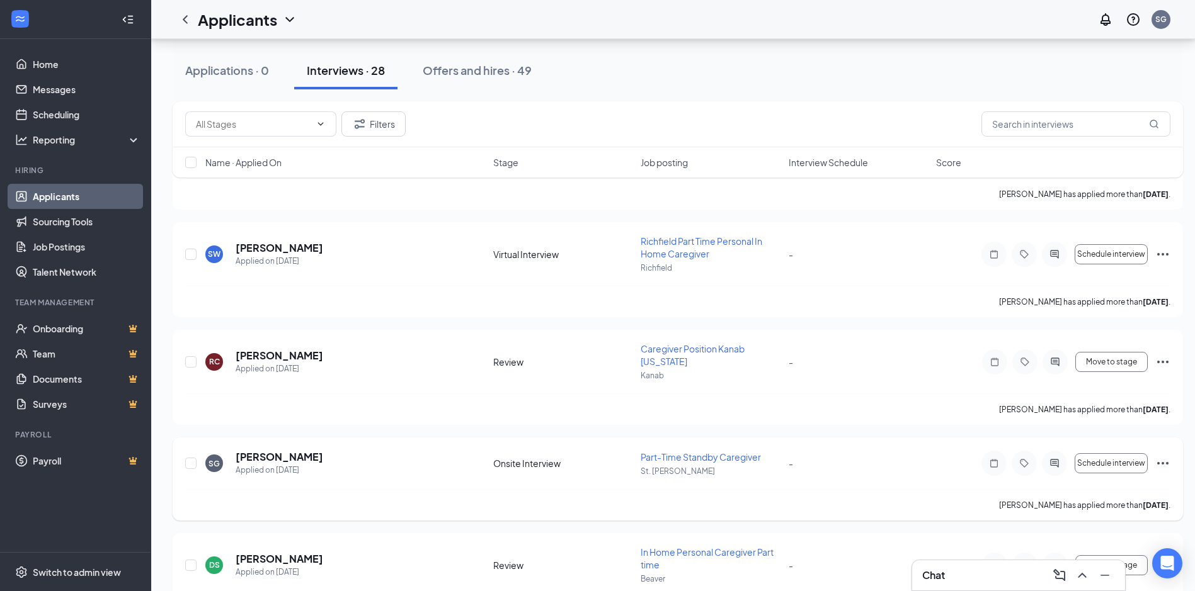
click at [1161, 456] on icon "Ellipses" at bounding box center [1162, 463] width 15 height 15
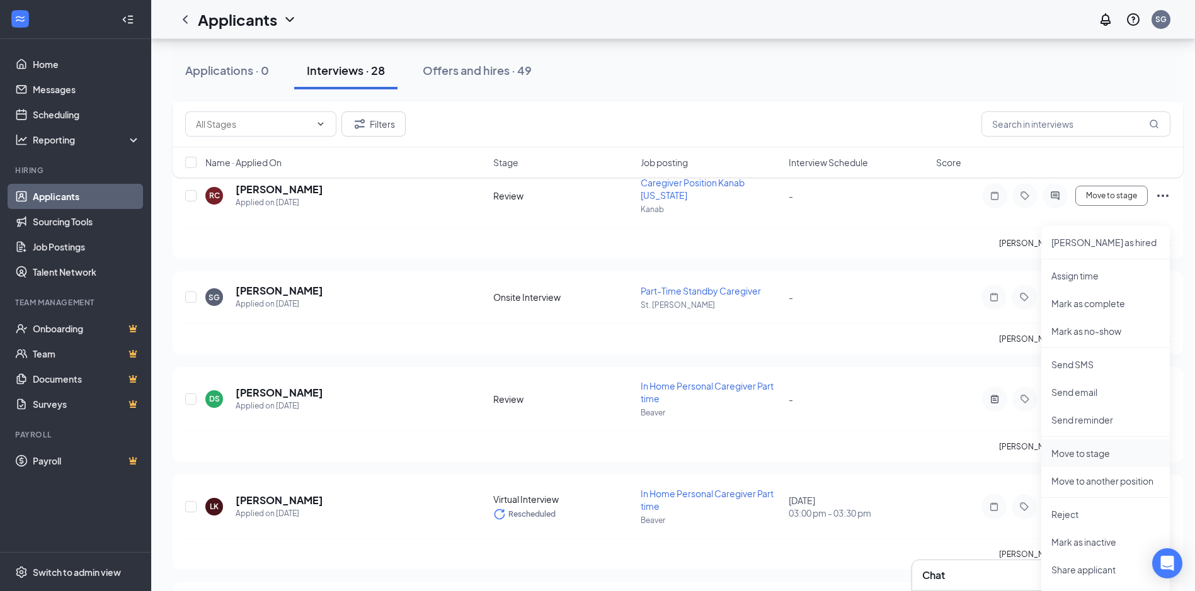
scroll to position [5072, 0]
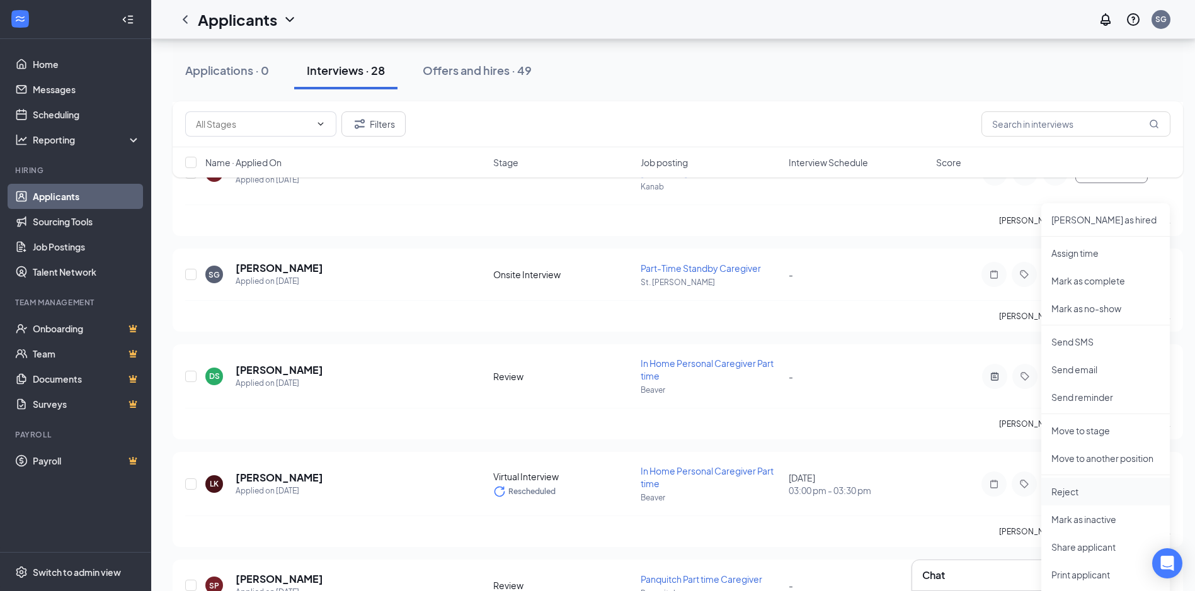
click at [1072, 494] on p "Reject" at bounding box center [1105, 492] width 108 height 13
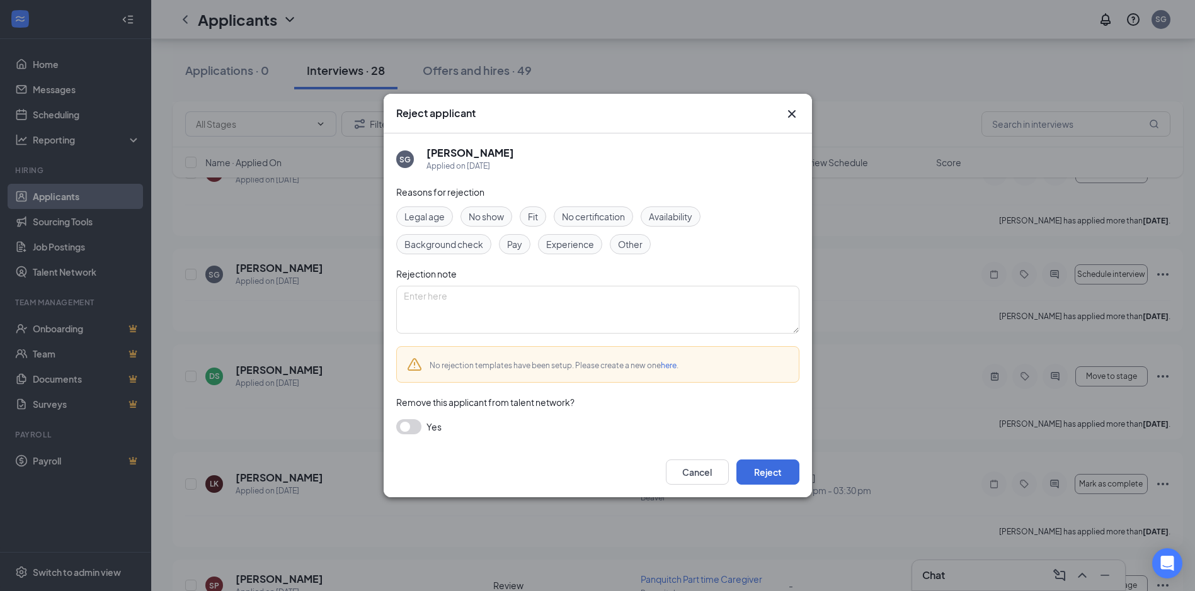
click at [615, 244] on div "Other" at bounding box center [630, 244] width 41 height 20
click at [780, 478] on button "Reject" at bounding box center [767, 472] width 63 height 25
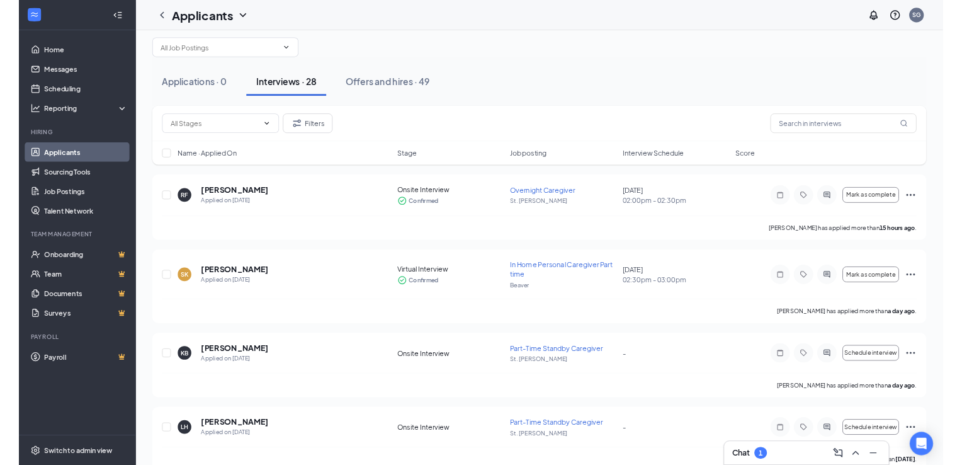
scroll to position [0, 0]
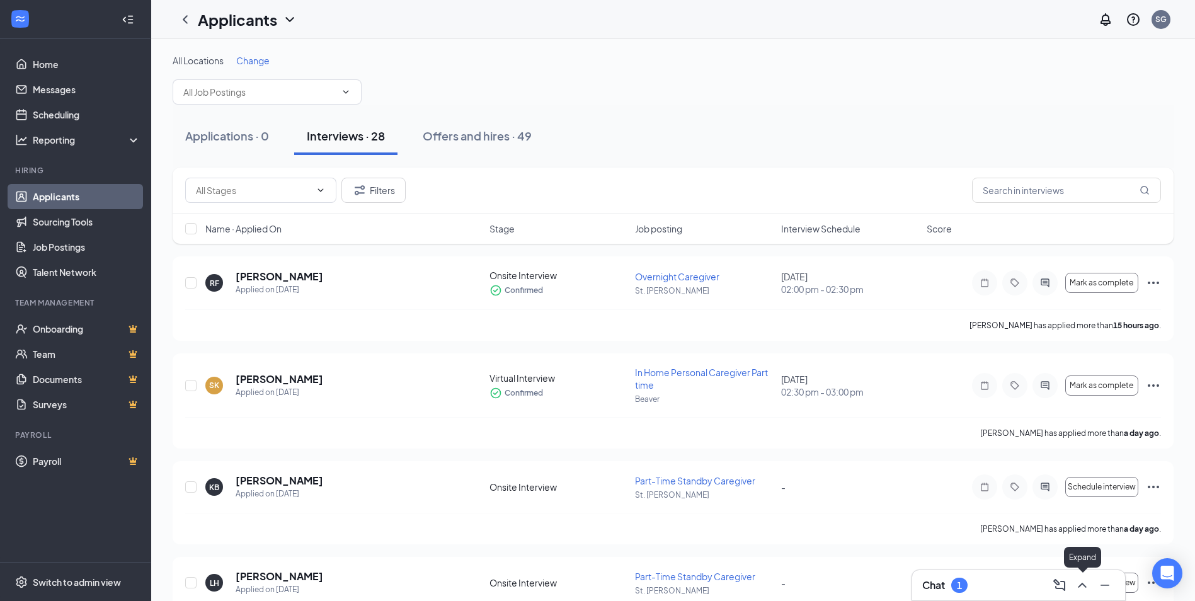
click at [1086, 588] on icon "ChevronUp" at bounding box center [1081, 585] width 15 height 15
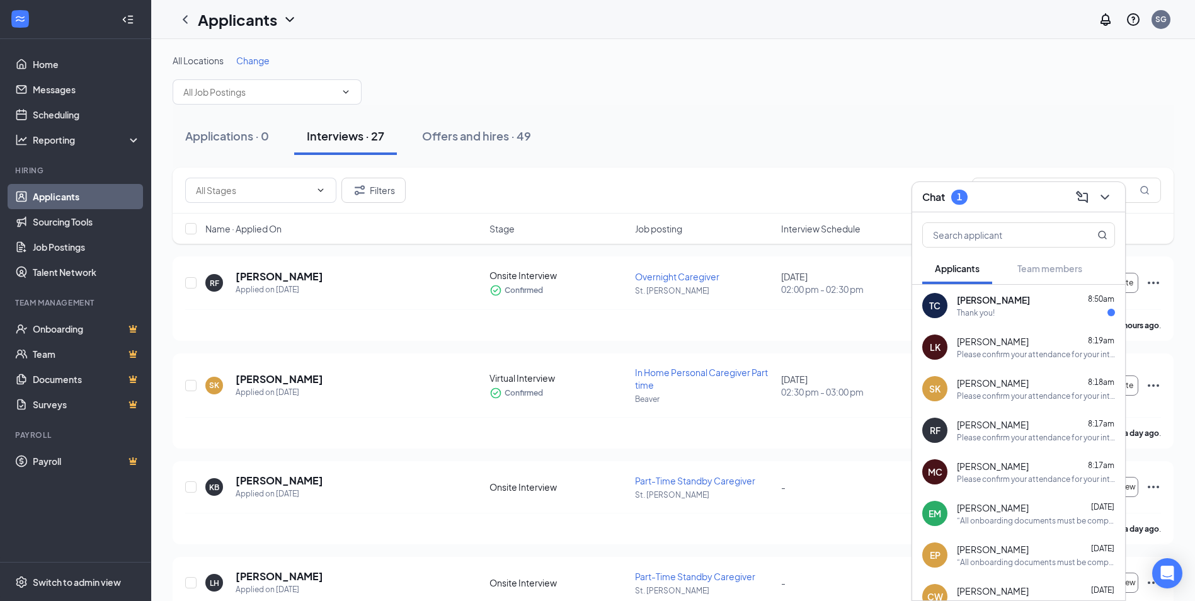
click at [1020, 299] on span "[PERSON_NAME]" at bounding box center [993, 299] width 73 height 13
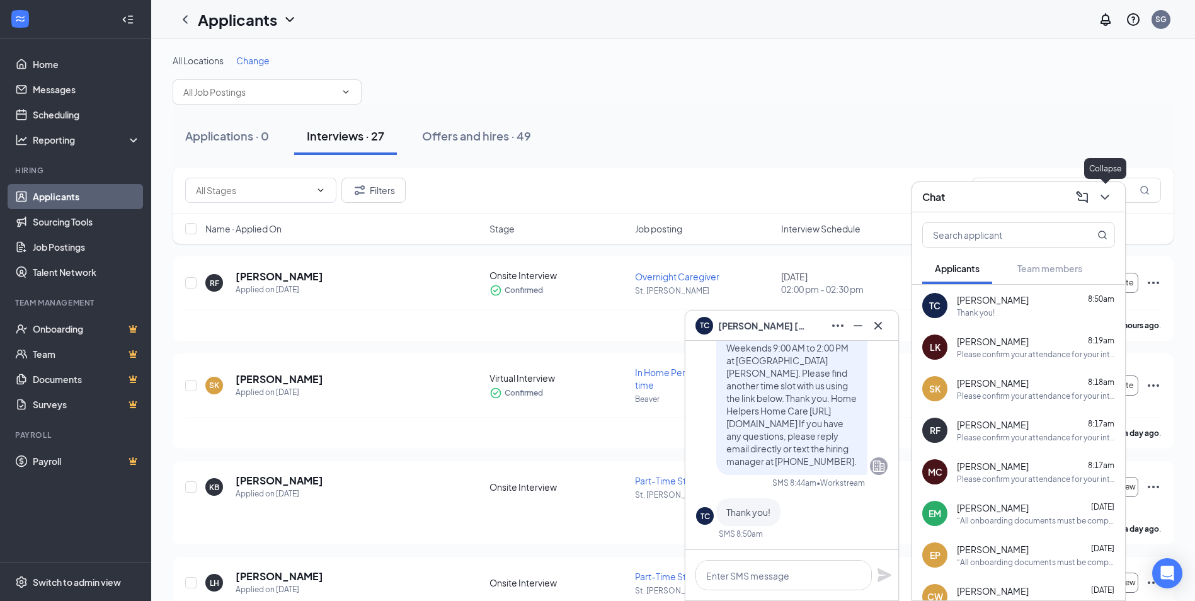
click at [1115, 200] on div "Chat" at bounding box center [1018, 197] width 213 height 30
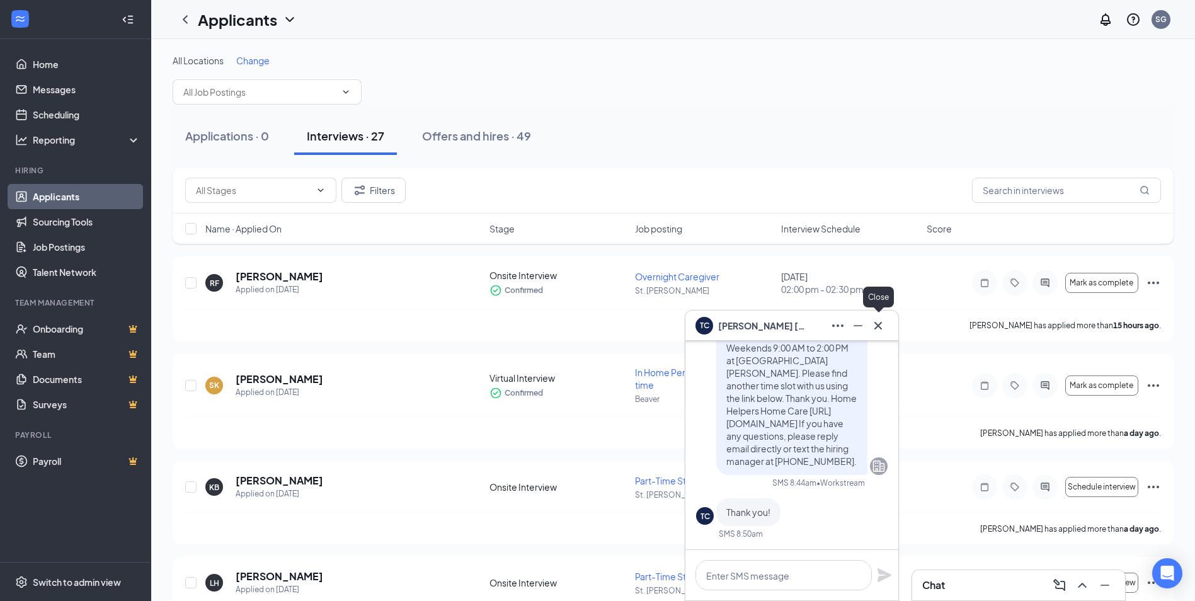
click at [881, 328] on icon "Cross" at bounding box center [878, 325] width 8 height 8
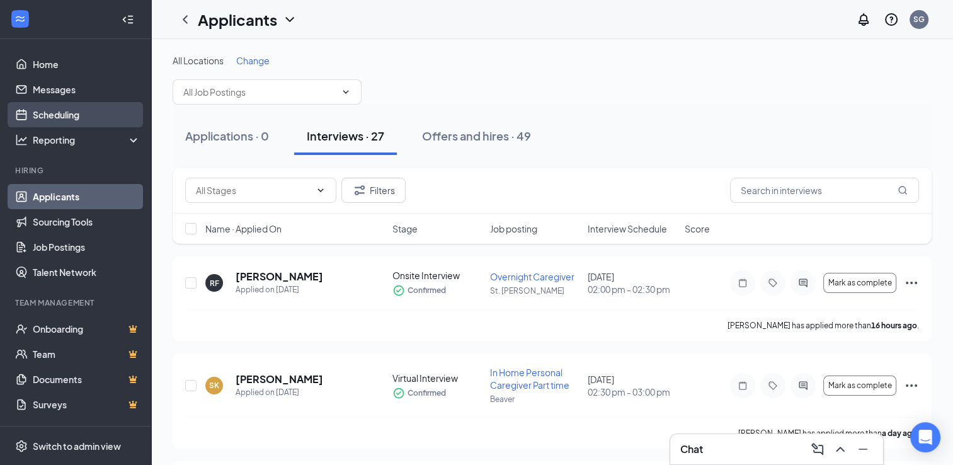
click at [57, 107] on link "Scheduling" at bounding box center [87, 114] width 108 height 25
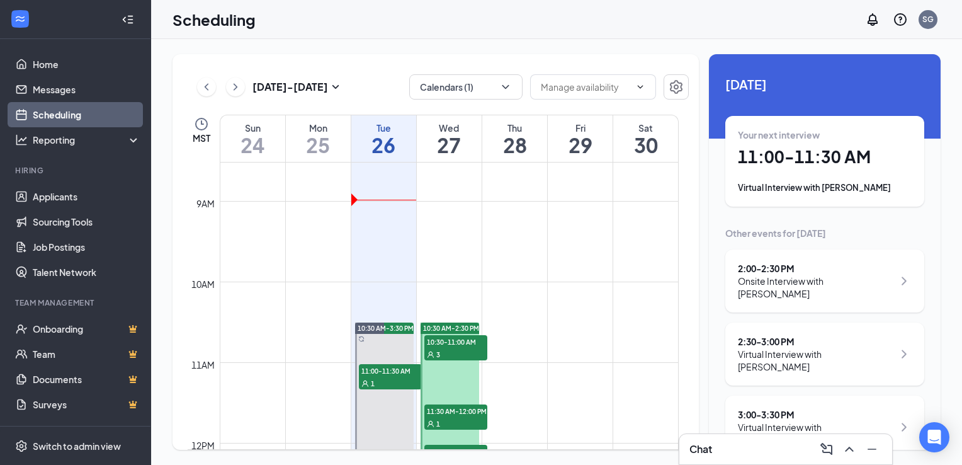
scroll to position [745, 0]
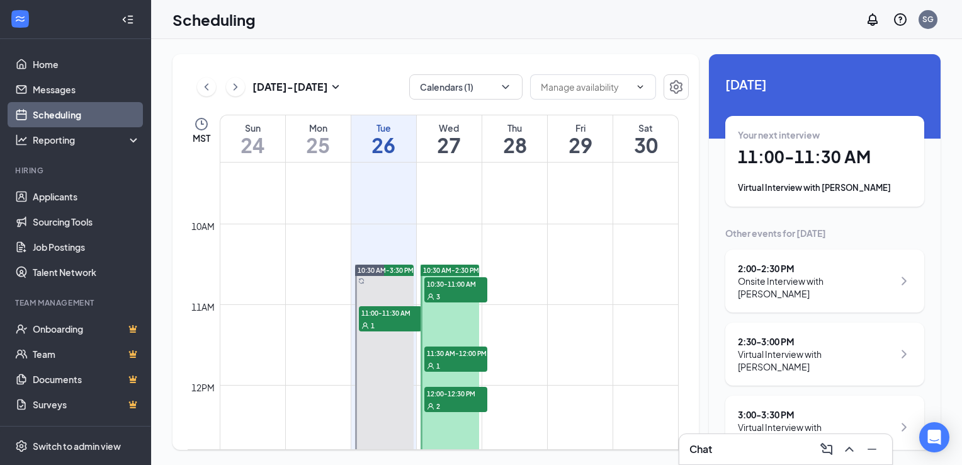
click at [371, 195] on td at bounding box center [449, 193] width 459 height 20
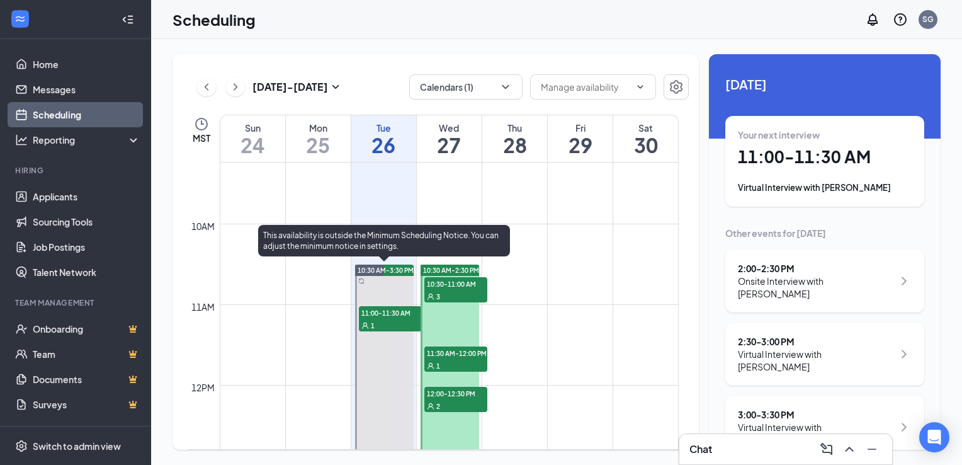
click at [383, 344] on div at bounding box center [384, 466] width 59 height 402
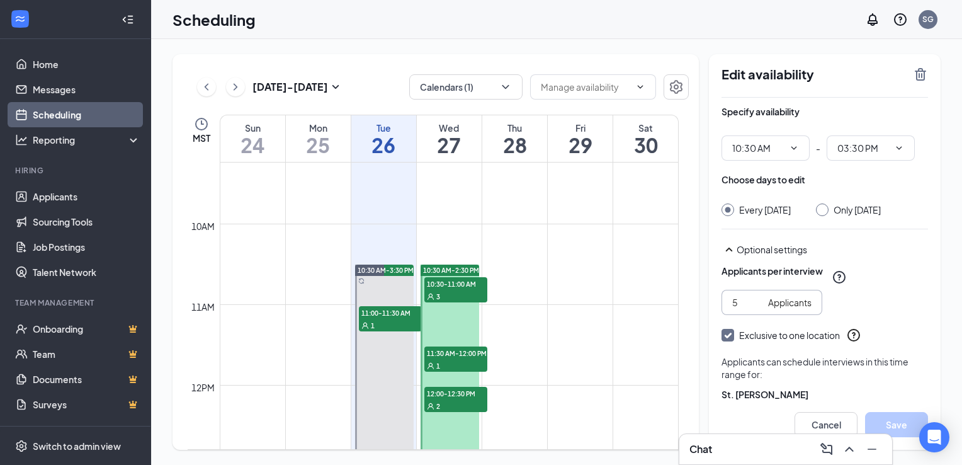
click at [750, 309] on input "5" at bounding box center [747, 302] width 31 height 14
click at [758, 309] on input "6" at bounding box center [747, 302] width 31 height 14
click at [756, 309] on input "5" at bounding box center [747, 302] width 31 height 14
click at [756, 309] on input "4" at bounding box center [747, 302] width 31 height 14
click at [756, 309] on input "3" at bounding box center [747, 302] width 31 height 14
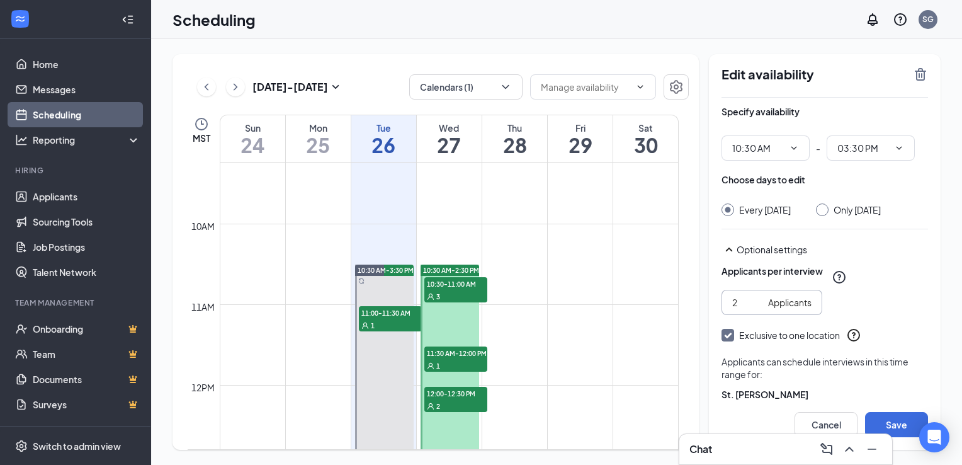
click at [756, 309] on input "2" at bounding box center [747, 302] width 31 height 14
type input "1"
click at [756, 309] on input "1" at bounding box center [747, 302] width 31 height 14
click at [902, 426] on button "Save" at bounding box center [896, 424] width 63 height 25
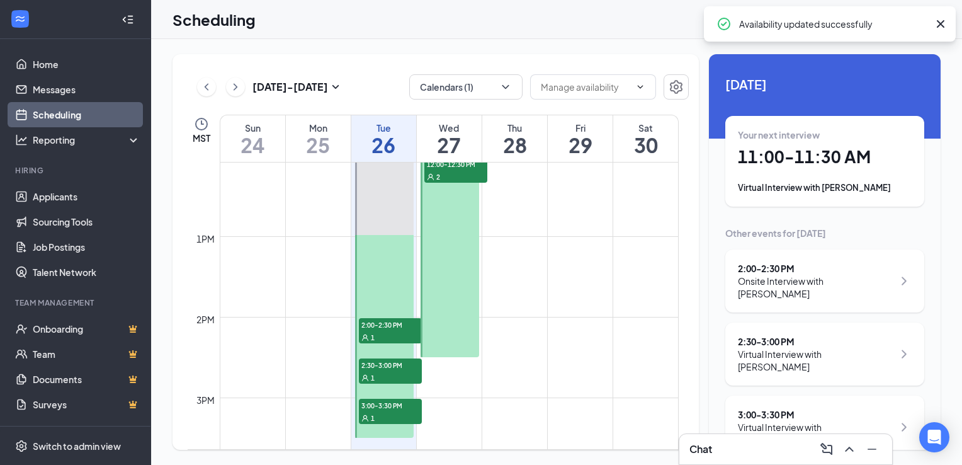
scroll to position [997, 0]
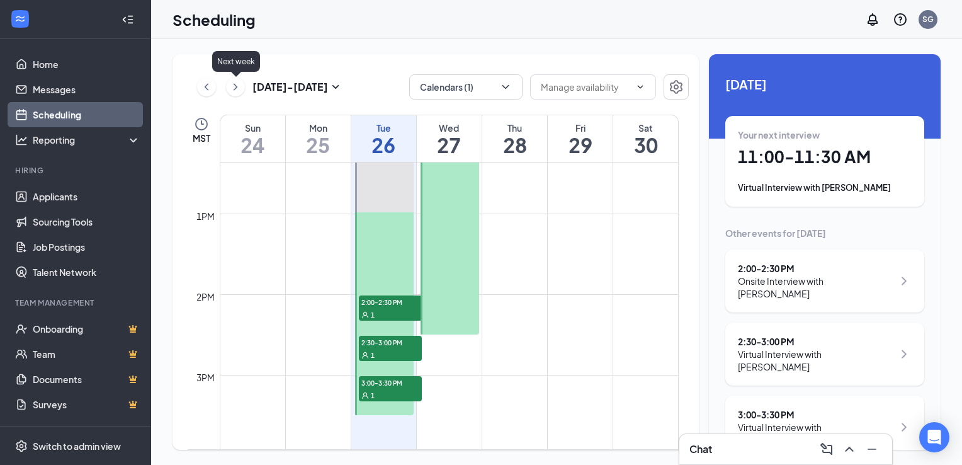
click at [232, 87] on icon "ChevronRight" at bounding box center [235, 86] width 13 height 15
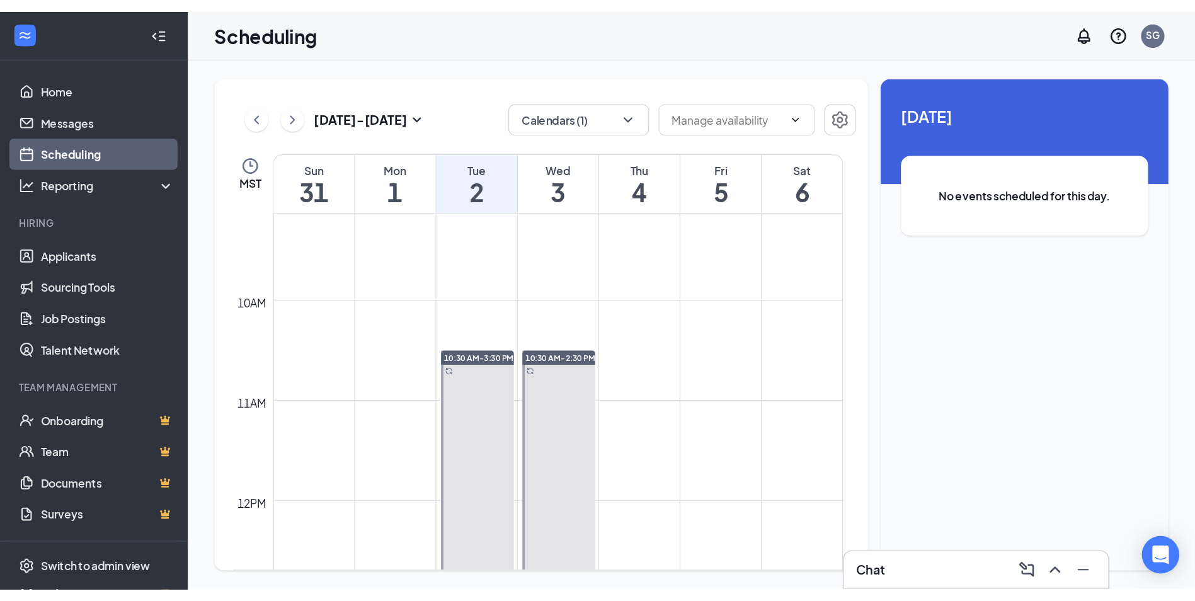
scroll to position [745, 0]
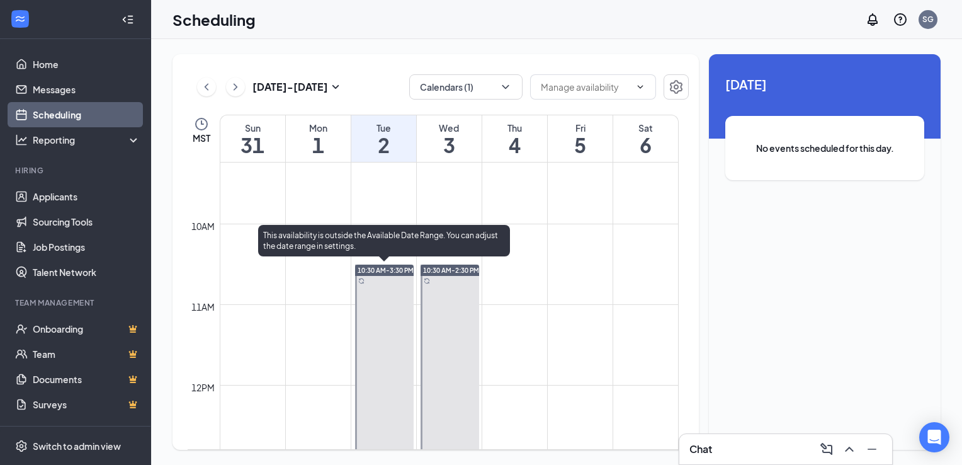
click at [370, 341] on div at bounding box center [384, 466] width 59 height 402
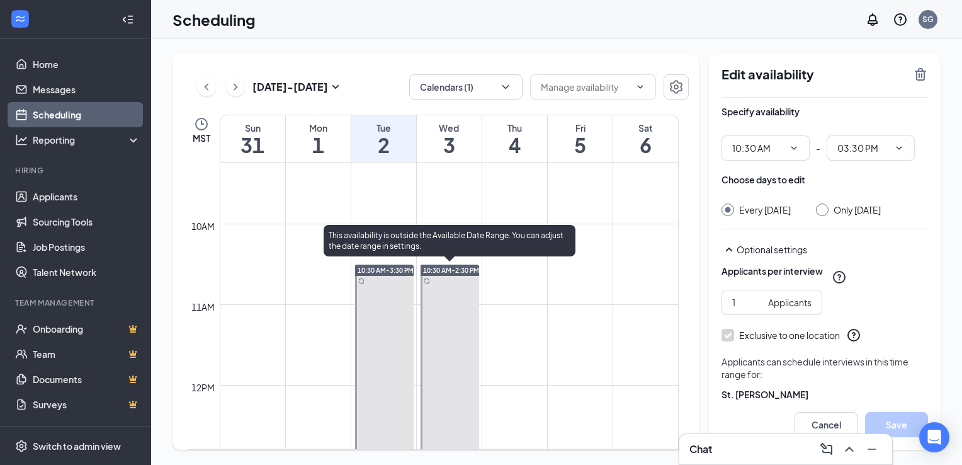
click at [456, 320] on div at bounding box center [450, 426] width 59 height 322
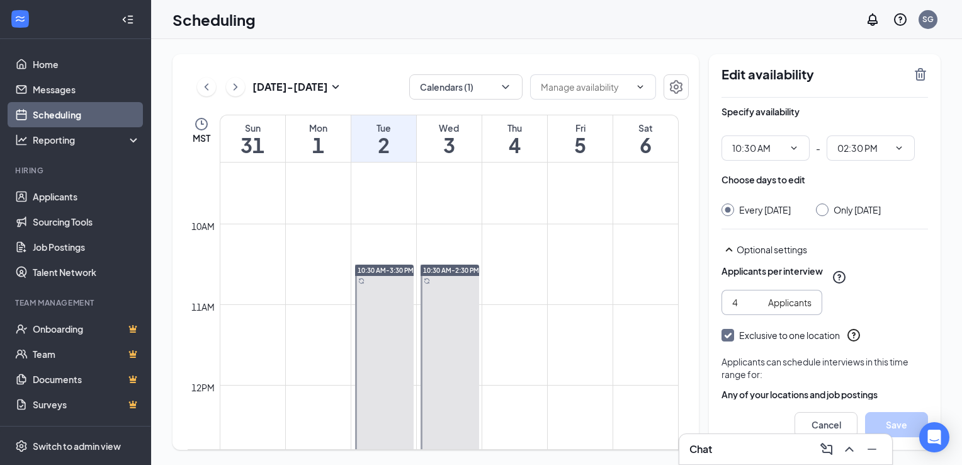
click at [756, 309] on input "4" at bounding box center [747, 302] width 31 height 14
click at [756, 309] on input "3" at bounding box center [747, 302] width 31 height 14
click at [756, 309] on input "2" at bounding box center [747, 302] width 31 height 14
type input "1"
click at [756, 309] on input "1" at bounding box center [747, 302] width 31 height 14
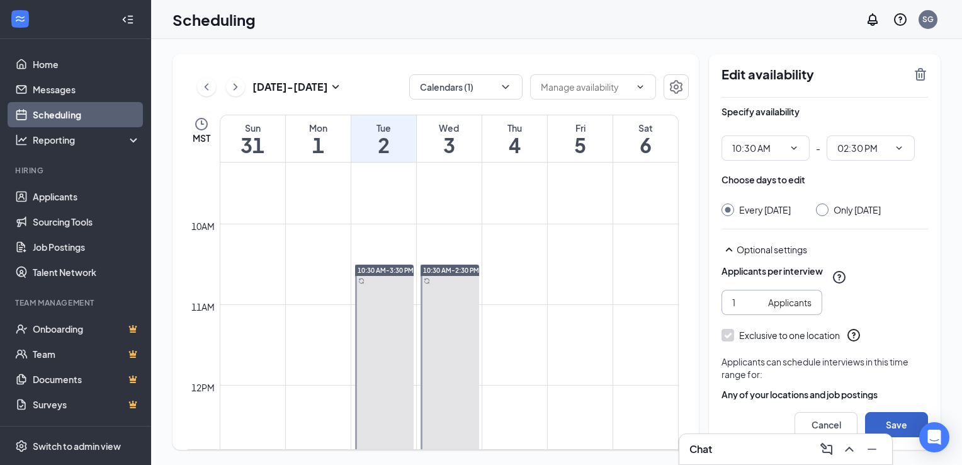
click at [897, 418] on button "Save" at bounding box center [896, 424] width 63 height 25
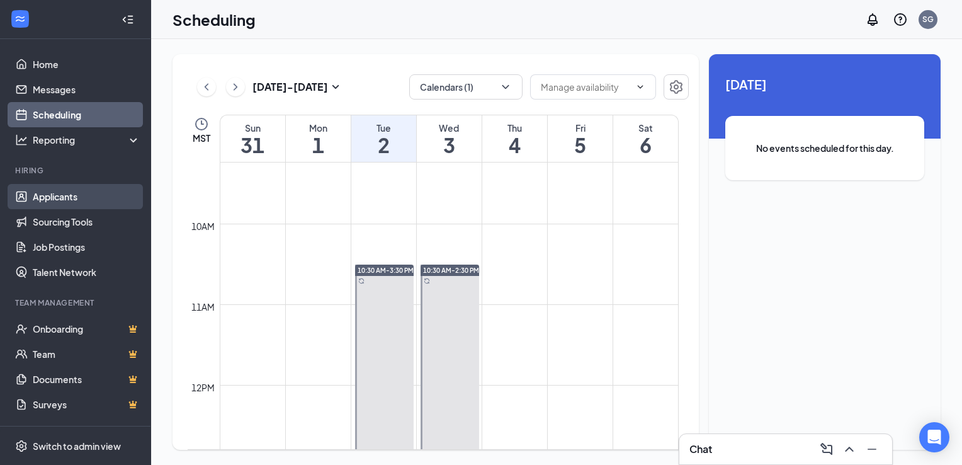
click at [61, 200] on link "Applicants" at bounding box center [87, 196] width 108 height 25
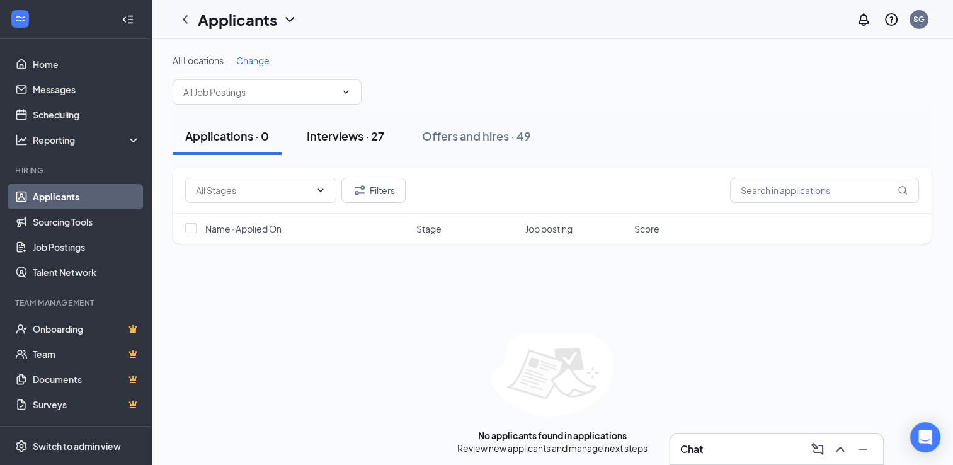
click at [345, 134] on div "Interviews · 27" at bounding box center [345, 136] width 77 height 16
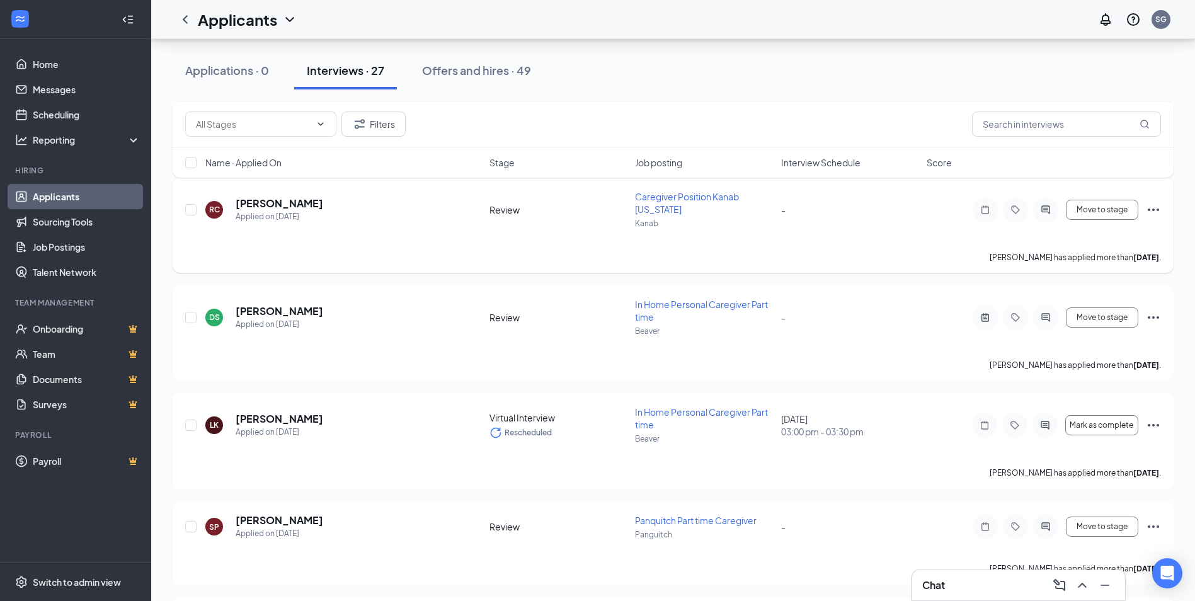
scroll to position [2078, 0]
